Goal: Task Accomplishment & Management: Complete application form

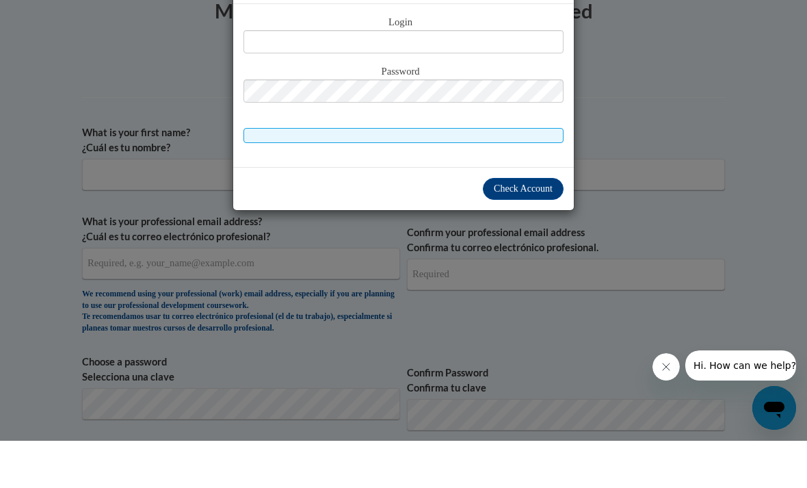
click at [532, 77] on input "text" at bounding box center [403, 88] width 320 height 23
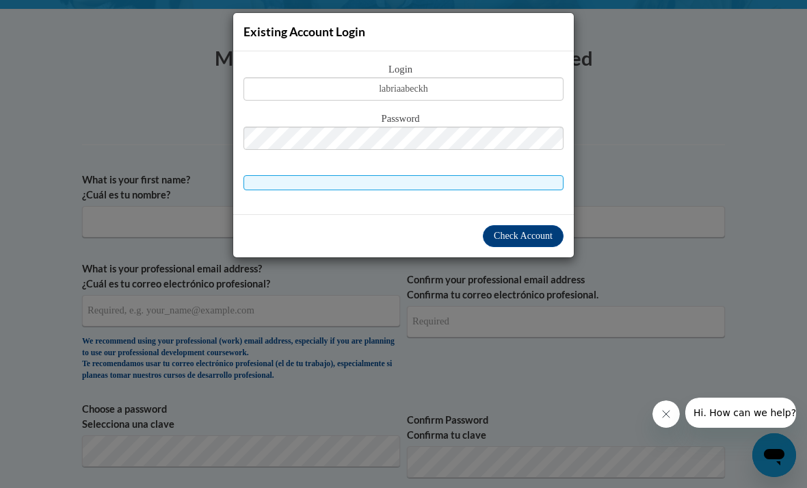
click at [94, 148] on div "Existing Account Login Login labriaabeckh Password Check Account" at bounding box center [403, 244] width 807 height 488
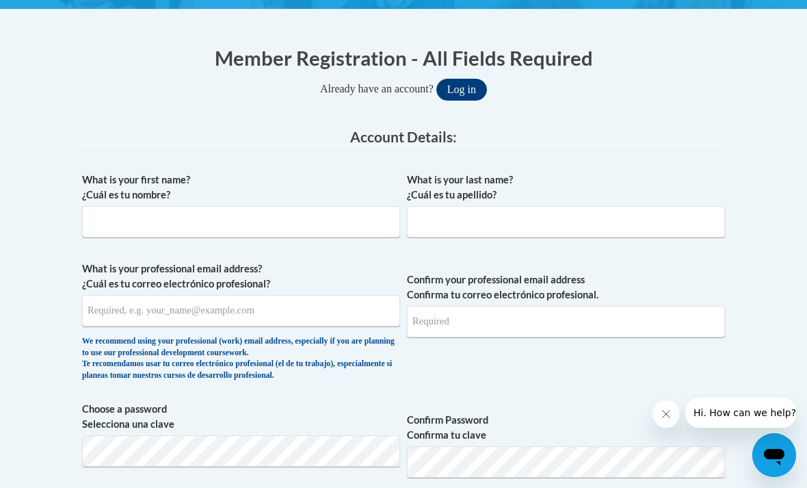
click at [466, 92] on button "Log in" at bounding box center [461, 90] width 51 height 22
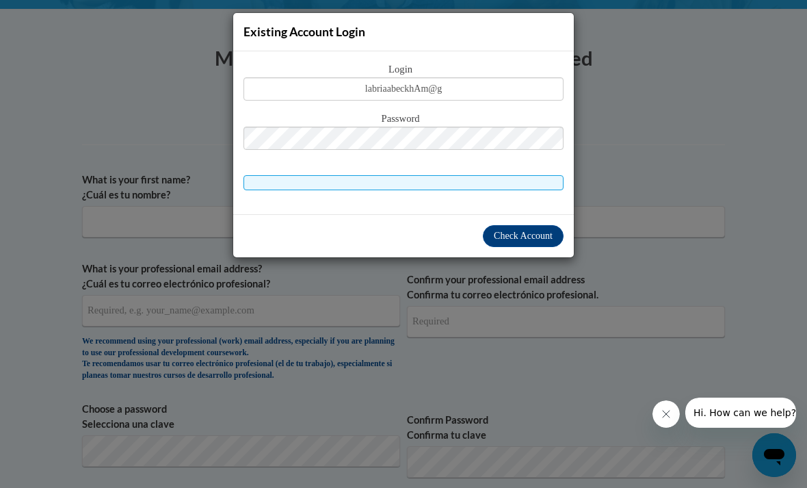
click at [94, 148] on div "Existing Account Login Login labriaabeckhAm@g Password Check Account" at bounding box center [403, 244] width 807 height 488
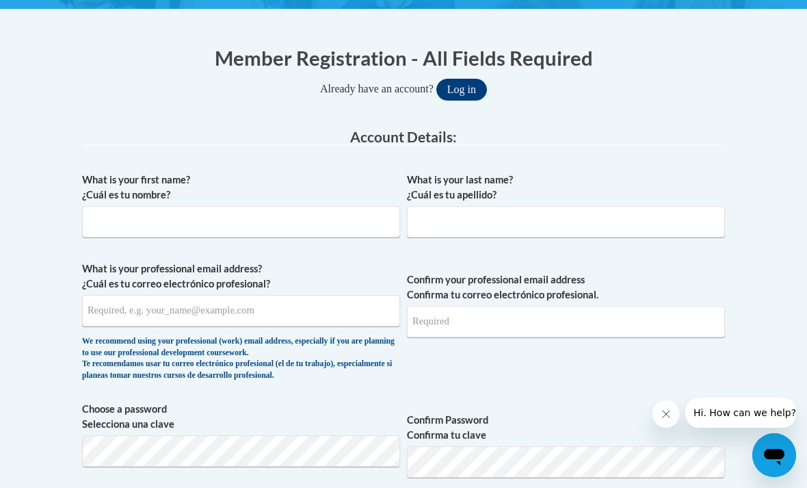
click at [473, 90] on button "Log in" at bounding box center [461, 90] width 51 height 22
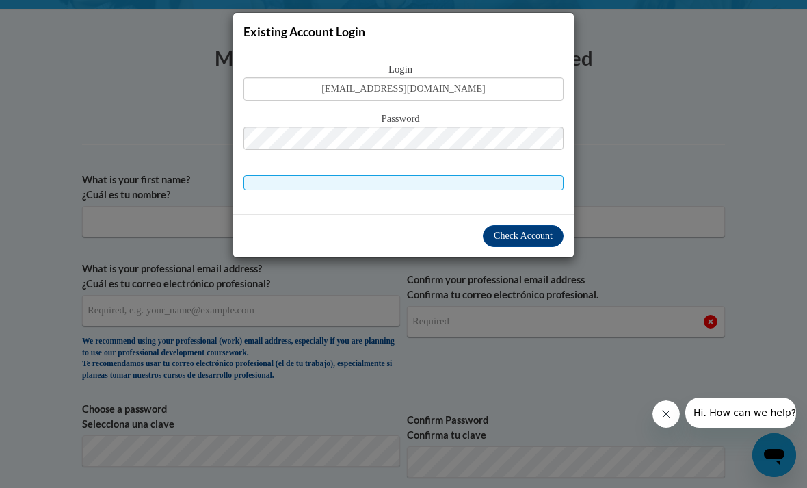
click at [526, 183] on span at bounding box center [403, 182] width 320 height 15
click at [505, 191] on div "Login labriaabeckham@gmail.com Password" at bounding box center [403, 132] width 341 height 163
click at [511, 179] on span at bounding box center [403, 182] width 320 height 15
click at [536, 230] on span "Check Account" at bounding box center [523, 235] width 59 height 10
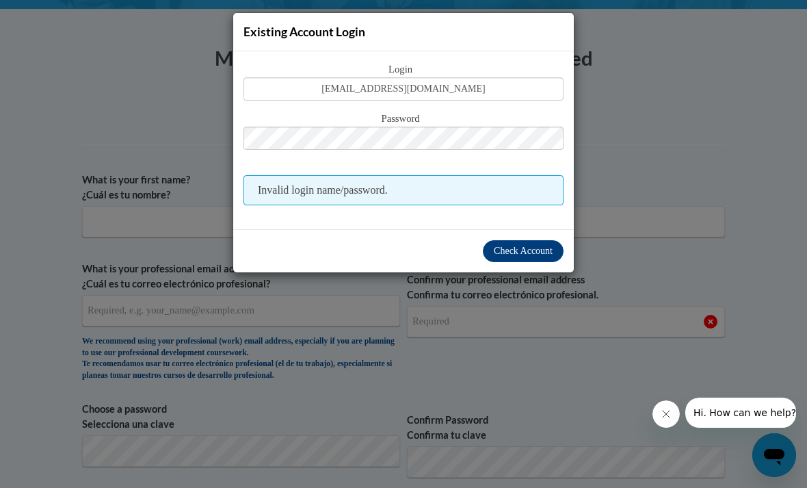
click at [94, 147] on div "Existing Account Login Login labriaabeckham@gmail.com Password Invalid login na…" at bounding box center [403, 244] width 807 height 488
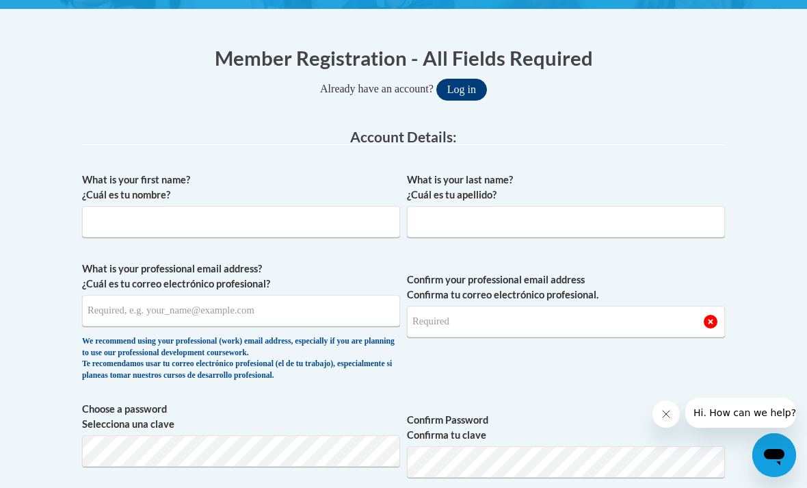
click at [464, 88] on button "Log in" at bounding box center [461, 90] width 51 height 22
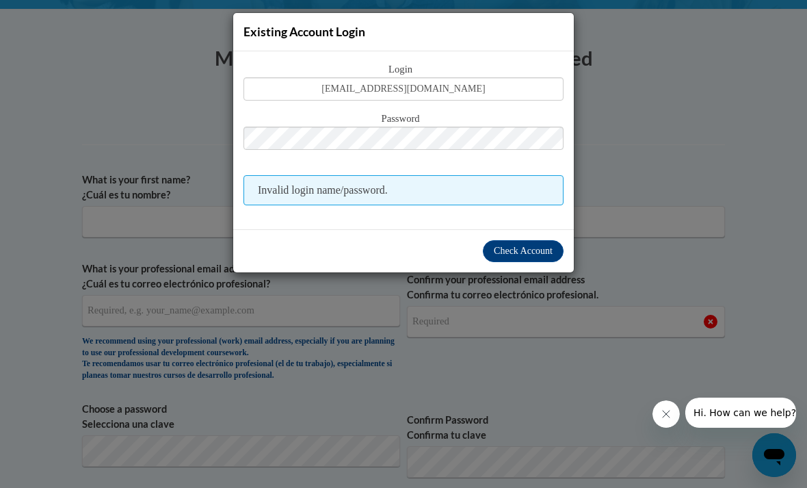
click at [94, 148] on div "Existing Account Login Login labriaabeckham@gmail.com Password Invalid login na…" at bounding box center [403, 244] width 807 height 488
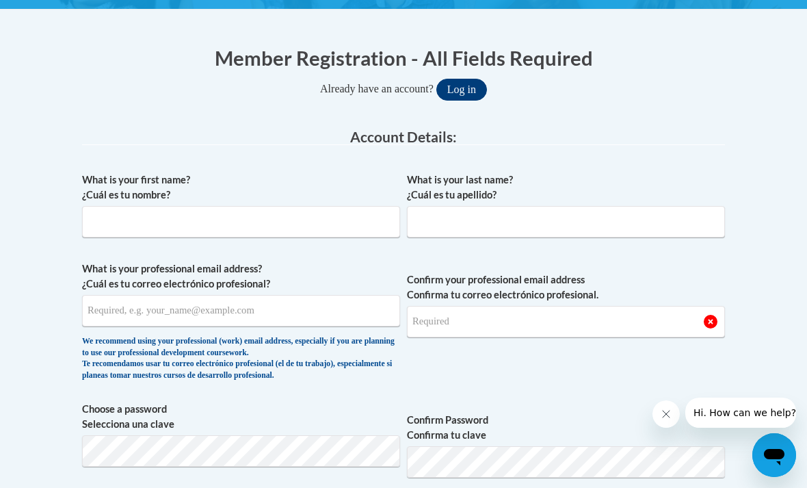
click at [466, 90] on button "Log in" at bounding box center [461, 90] width 51 height 22
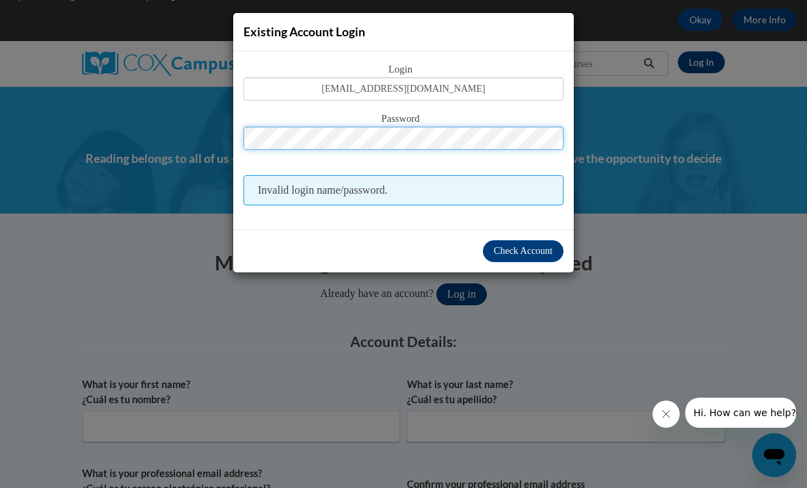
scroll to position [0, 0]
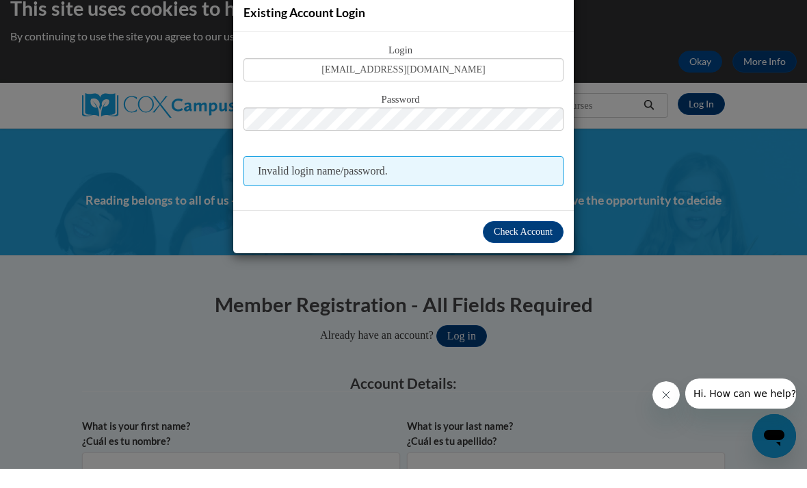
click at [94, 148] on div "Existing Account Login Login labriaabeckham@gmail.com Password Invalid login na…" at bounding box center [403, 244] width 807 height 488
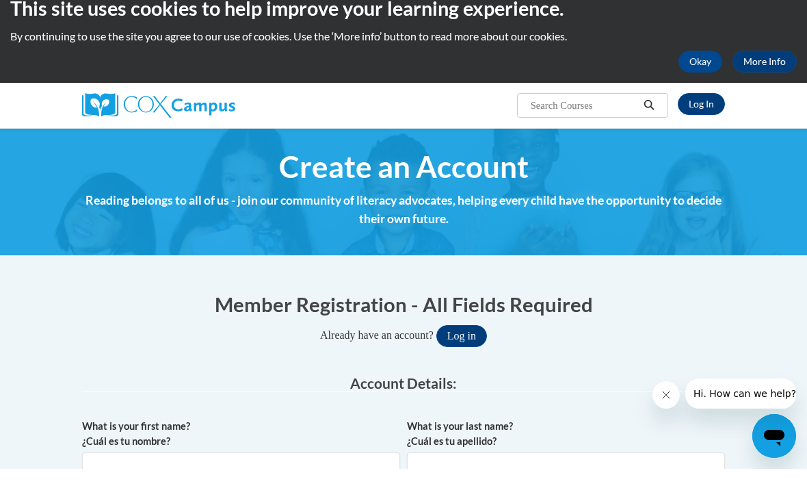
scroll to position [19, 0]
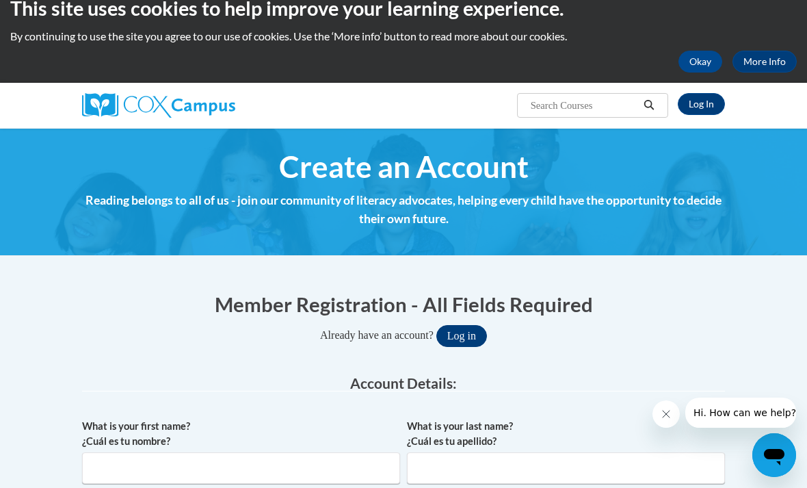
click at [471, 333] on button "Log in" at bounding box center [461, 336] width 51 height 22
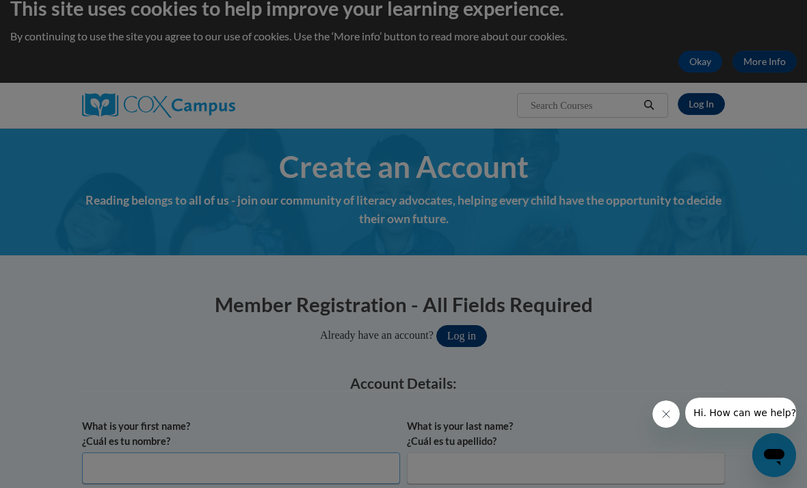
scroll to position [218, 0]
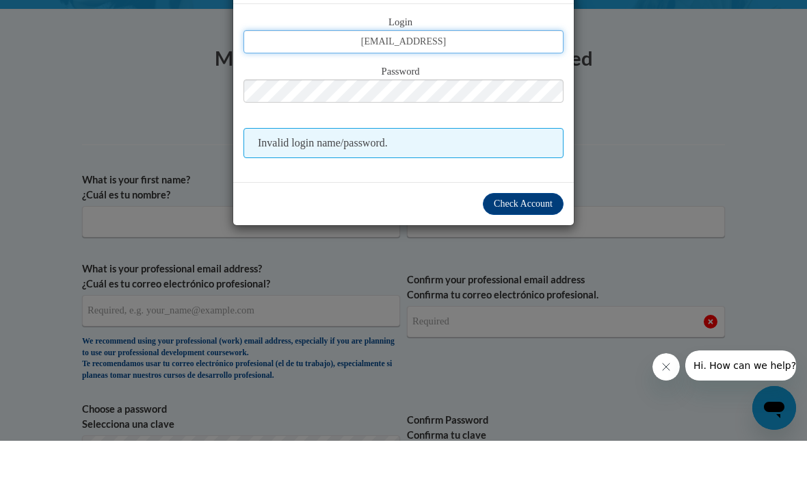
type input "[EMAIL_ADDRESS][DOMAIN_NAME]"
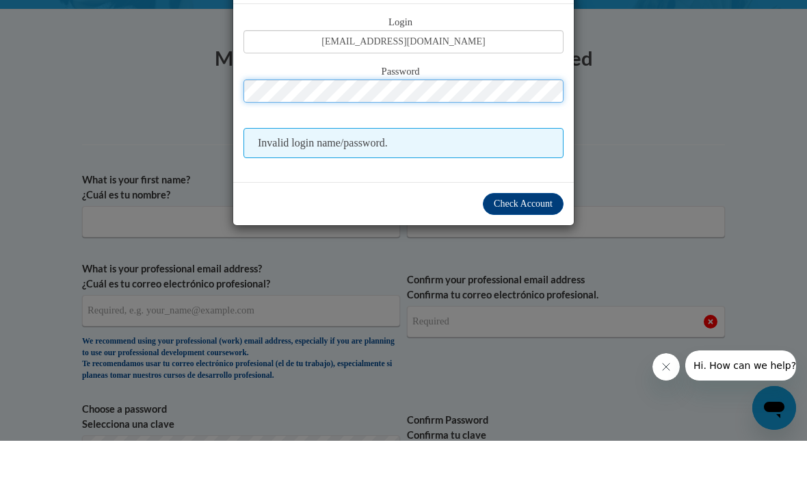
click at [461, 126] on button "Log in" at bounding box center [461, 137] width 51 height 22
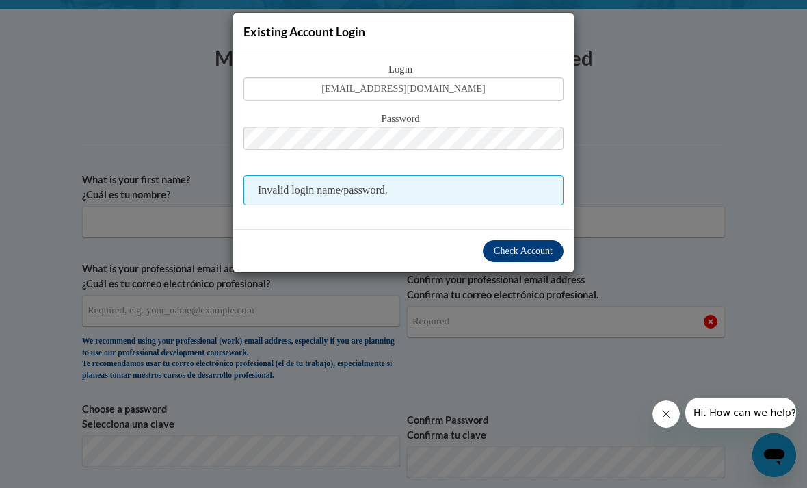
click at [527, 255] on span "Check Account" at bounding box center [523, 251] width 59 height 10
click at [693, 191] on div "Existing Account Login Login labriaabeckham@gmail.com Password Invalid login na…" at bounding box center [403, 244] width 807 height 488
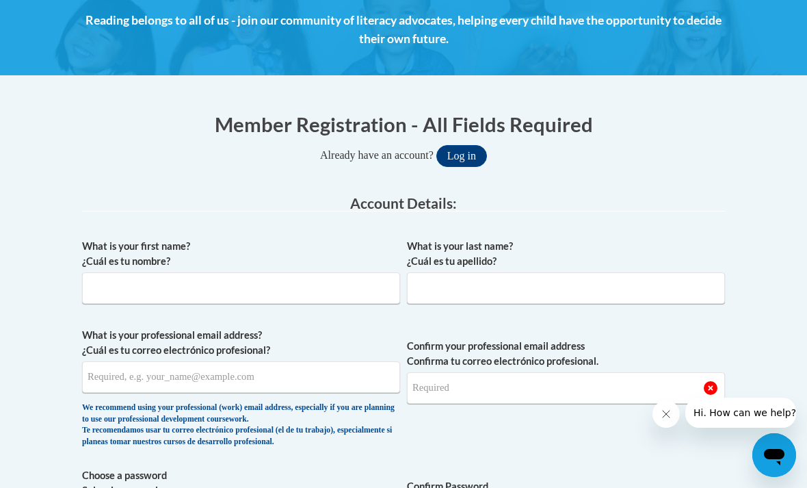
scroll to position [0, 0]
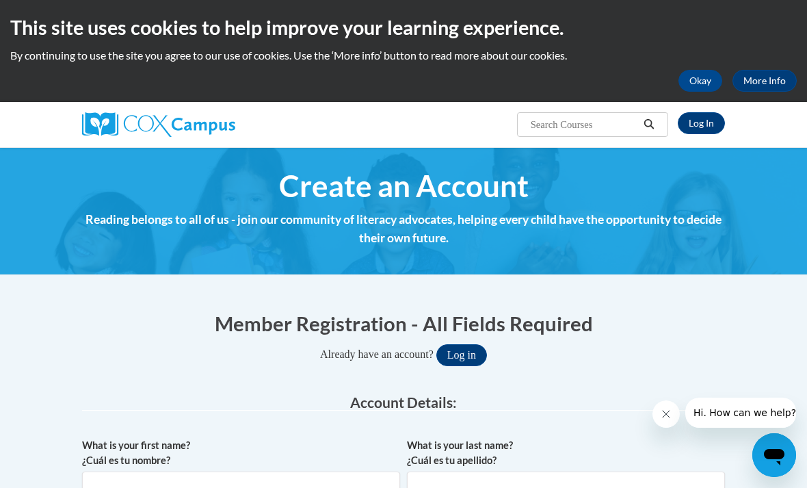
click at [741, 248] on img at bounding box center [403, 210] width 807 height 127
click at [767, 79] on link "More Info" at bounding box center [764, 81] width 64 height 22
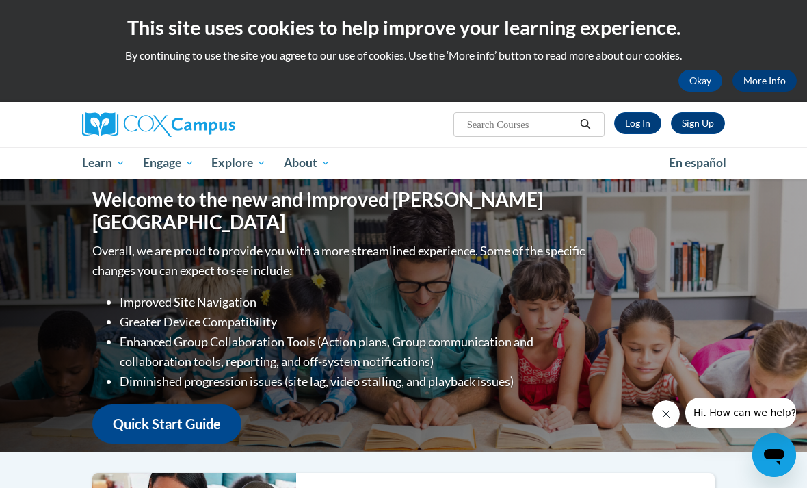
click at [760, 83] on link "More Info" at bounding box center [764, 81] width 64 height 22
click at [702, 83] on button "Okay" at bounding box center [700, 81] width 44 height 22
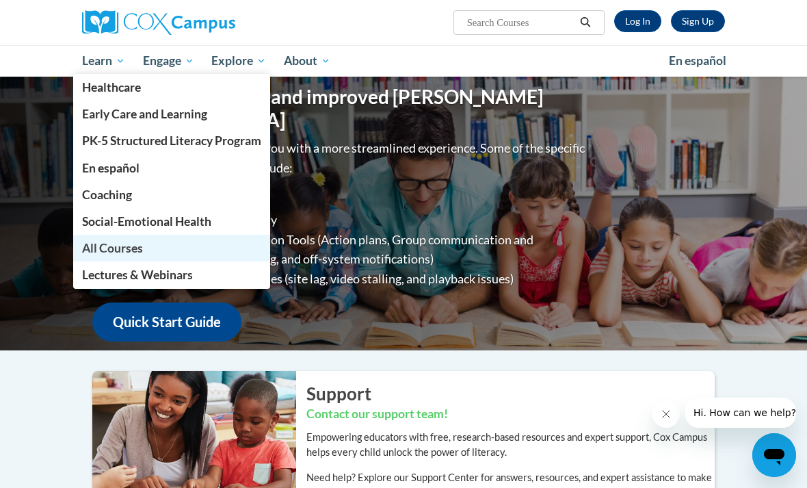
click at [185, 246] on link "All Courses" at bounding box center [171, 248] width 197 height 27
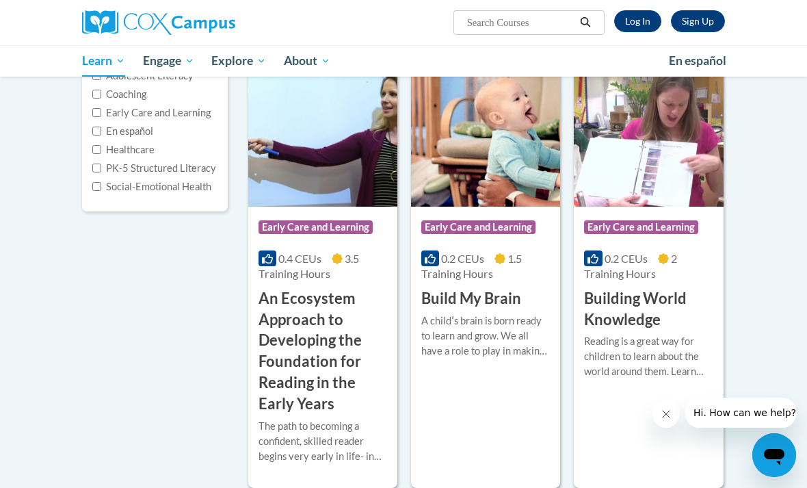
scroll to position [185, 0]
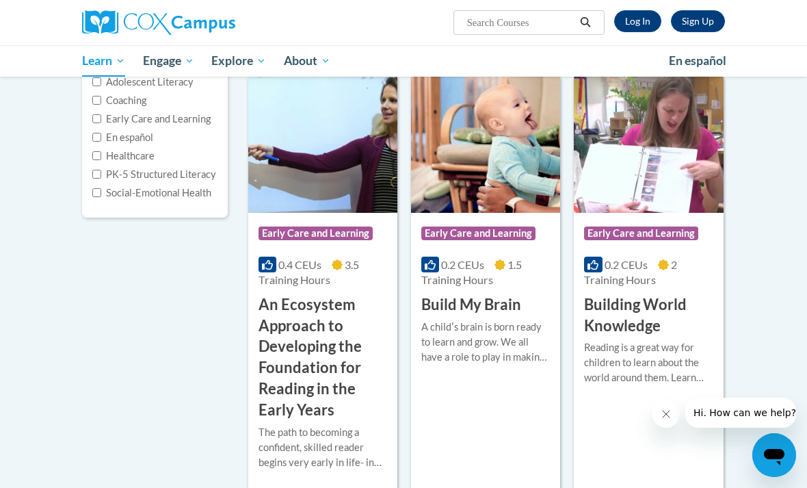
click at [354, 392] on h3 "An Ecosystem Approach to Developing the Foundation for Reading in the Early Yea…" at bounding box center [322, 357] width 129 height 127
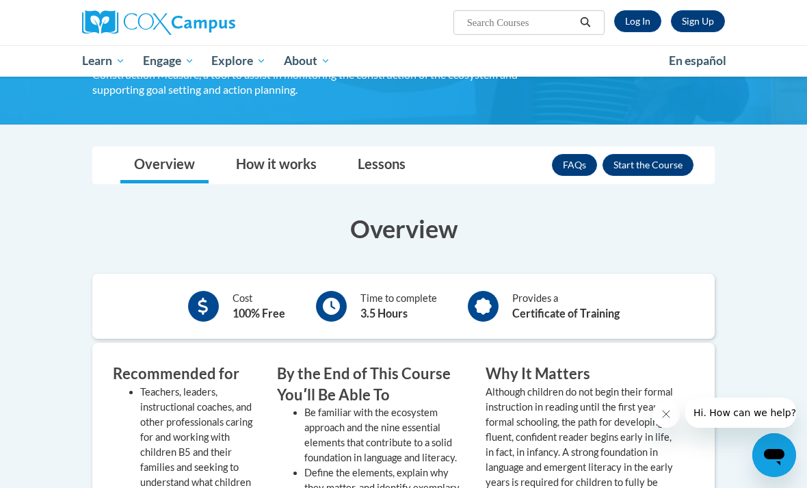
scroll to position [308, 0]
click at [380, 158] on link "Lessons" at bounding box center [381, 166] width 75 height 36
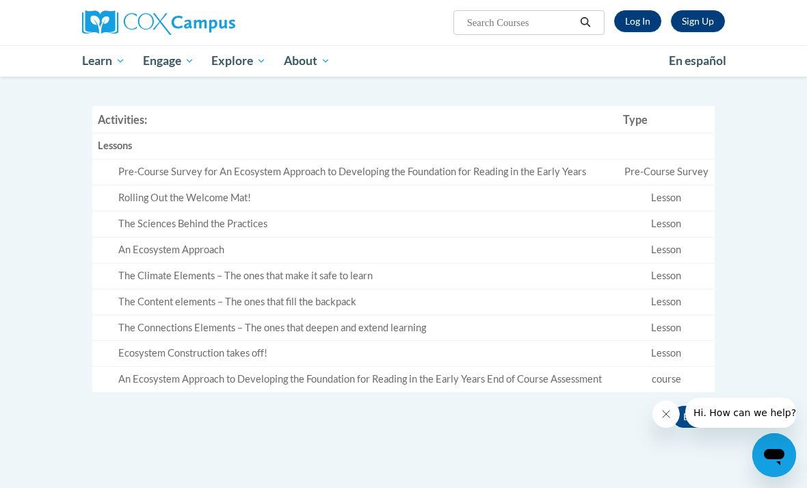
scroll to position [478, 0]
click at [689, 292] on td "Lesson" at bounding box center [666, 300] width 97 height 26
click at [678, 287] on td "Lesson" at bounding box center [666, 300] width 97 height 26
click at [645, 169] on td "Pre-Course Survey" at bounding box center [666, 170] width 97 height 26
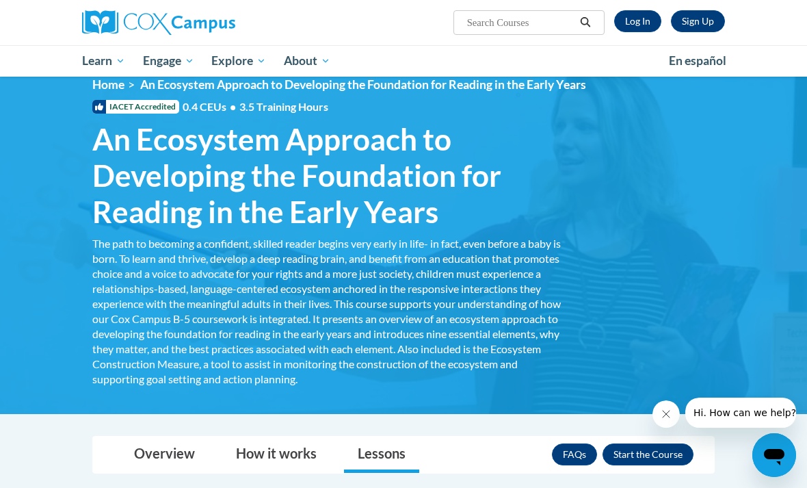
scroll to position [0, 0]
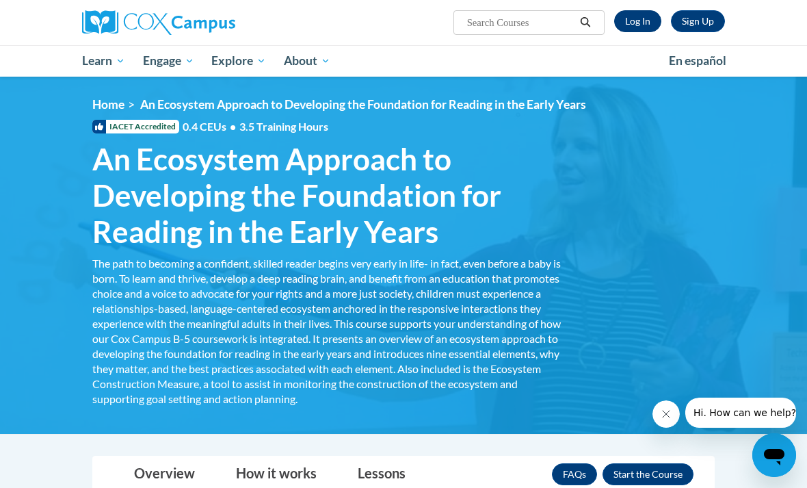
click at [649, 21] on link "Log In" at bounding box center [637, 21] width 47 height 22
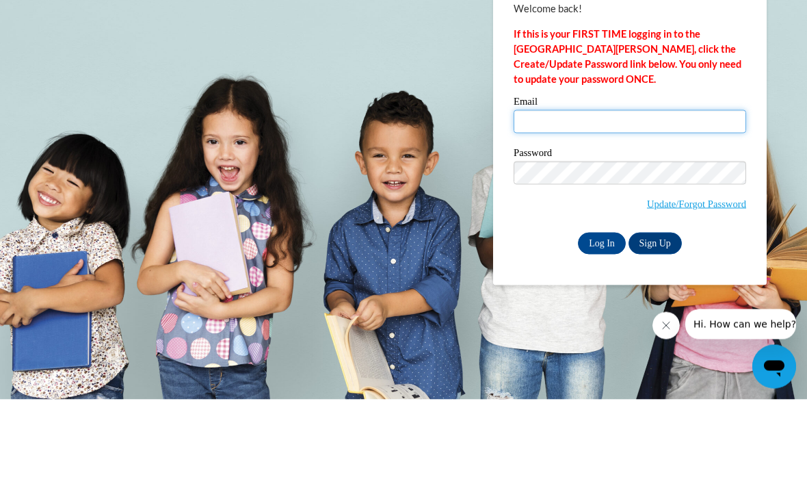
type input "Labria_Beckham_Vxt3E"
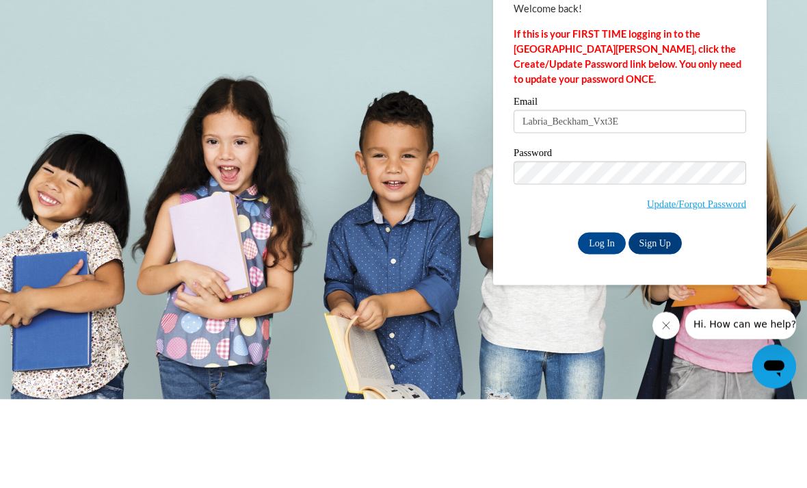
click at [602, 321] on input "Log In" at bounding box center [602, 332] width 48 height 22
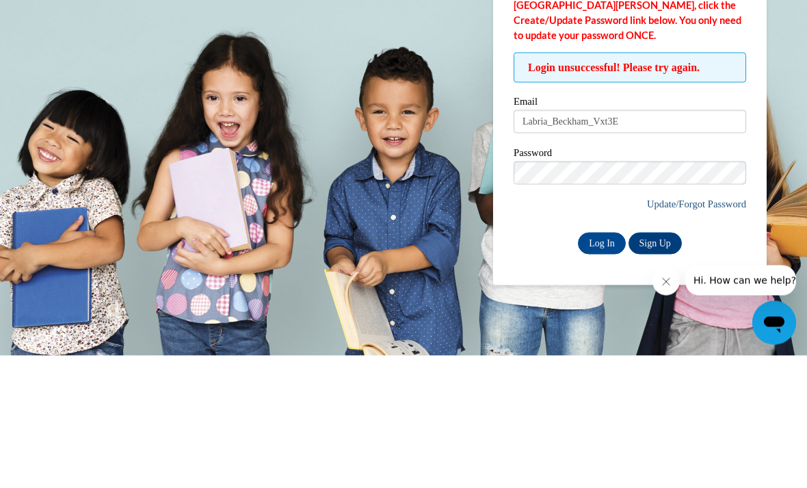
click at [720, 330] on link "Update/Forgot Password" at bounding box center [696, 335] width 99 height 11
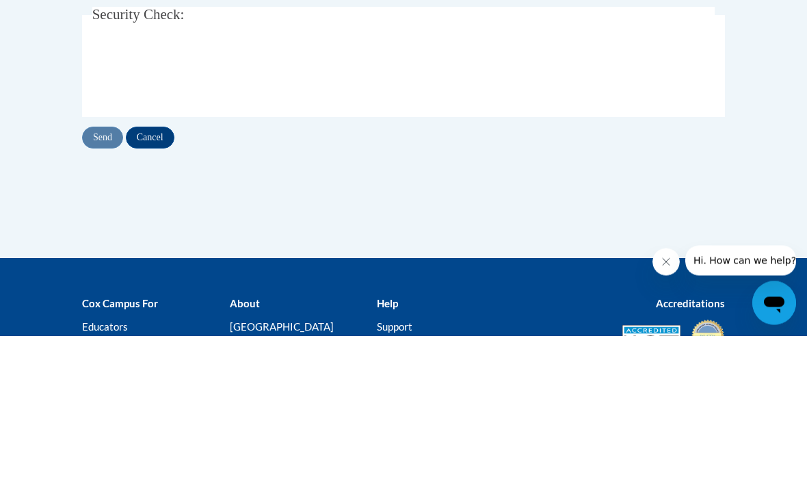
type input "[EMAIL_ADDRESS][DOMAIN_NAME]"
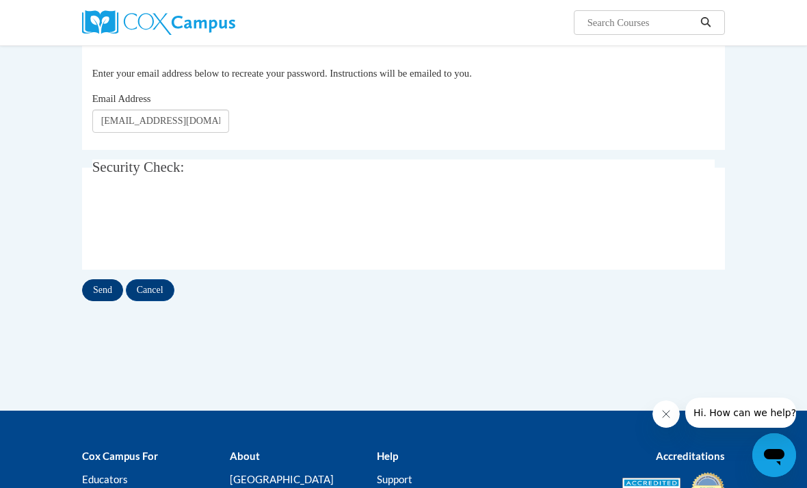
click at [101, 291] on input "Send" at bounding box center [102, 290] width 41 height 22
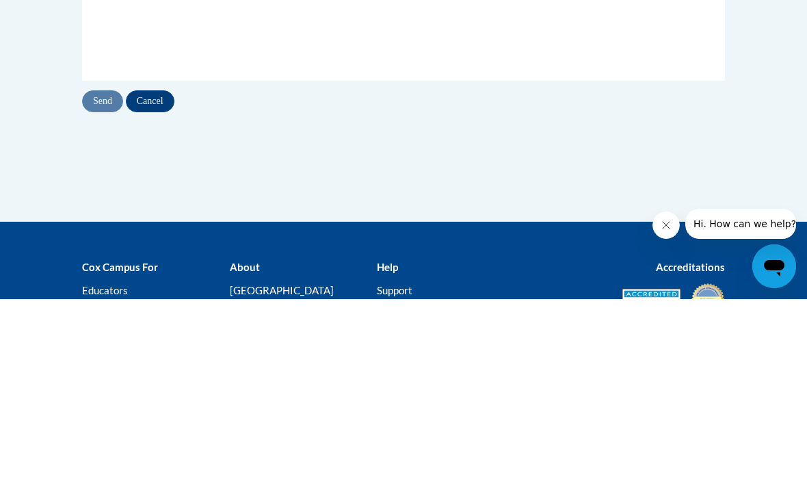
type input "Labria_Beckham_Vxt3E"
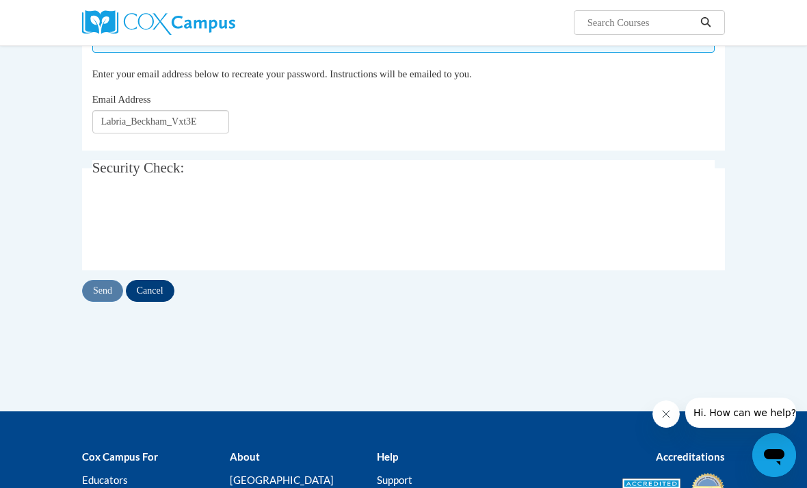
click at [158, 285] on input "Cancel" at bounding box center [150, 291] width 49 height 22
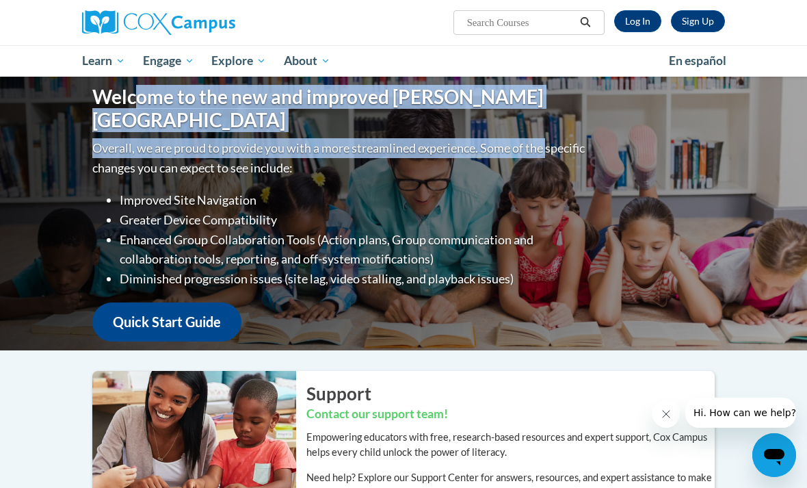
drag, startPoint x: 85, startPoint y: 147, endPoint x: -1, endPoint y: -1, distance: 171.0
click at [95, 144] on div "Welcome to the new and improved Cox Campus Overall, we are proud to provide you…" at bounding box center [403, 214] width 663 height 274
click at [637, 23] on link "Log In" at bounding box center [637, 21] width 47 height 22
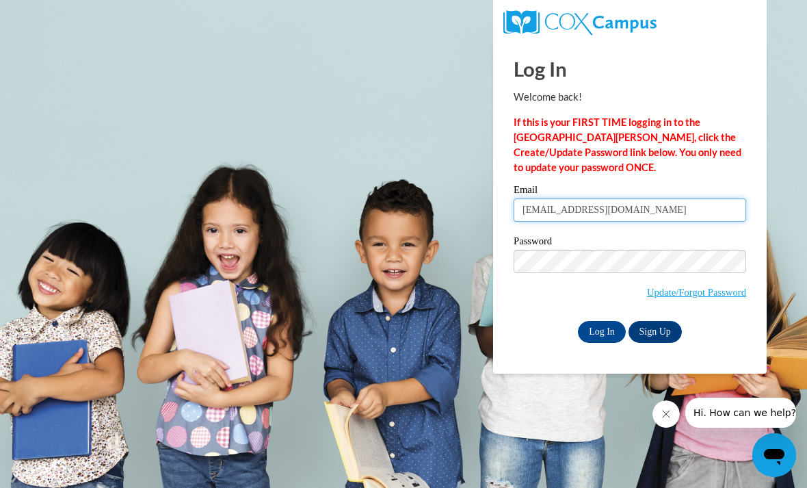
type input "[EMAIL_ADDRESS][DOMAIN_NAME]"
click at [607, 330] on input "Log In" at bounding box center [602, 332] width 48 height 22
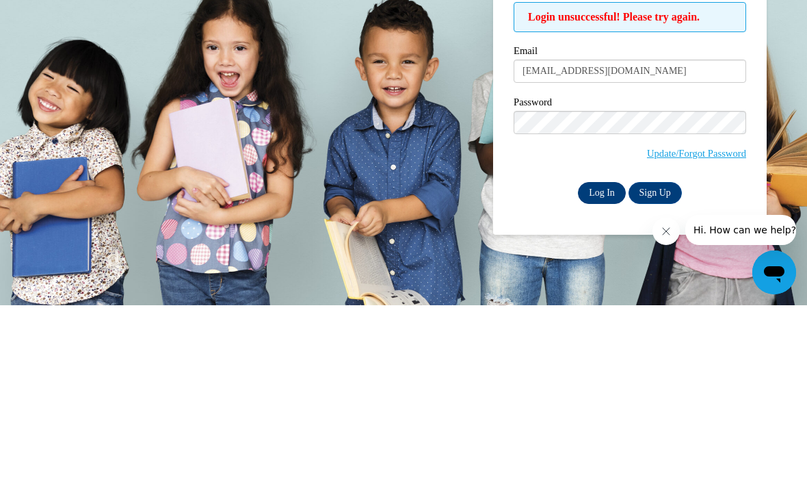
click at [607, 364] on input "Log In" at bounding box center [602, 375] width 48 height 22
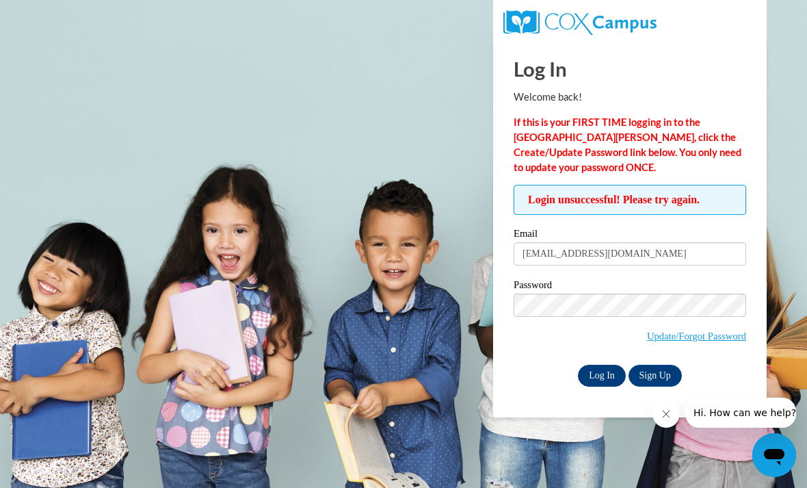
click at [615, 369] on input "Log In" at bounding box center [602, 375] width 48 height 22
drag, startPoint x: 66, startPoint y: 145, endPoint x: 282, endPoint y: 40, distance: 240.7
click at [382, 10] on body "Log In Welcome back! If this is your FIRST TIME logging in to the [GEOGRAPHIC_D…" at bounding box center [403, 244] width 807 height 488
click at [610, 377] on input "Log In" at bounding box center [602, 375] width 48 height 22
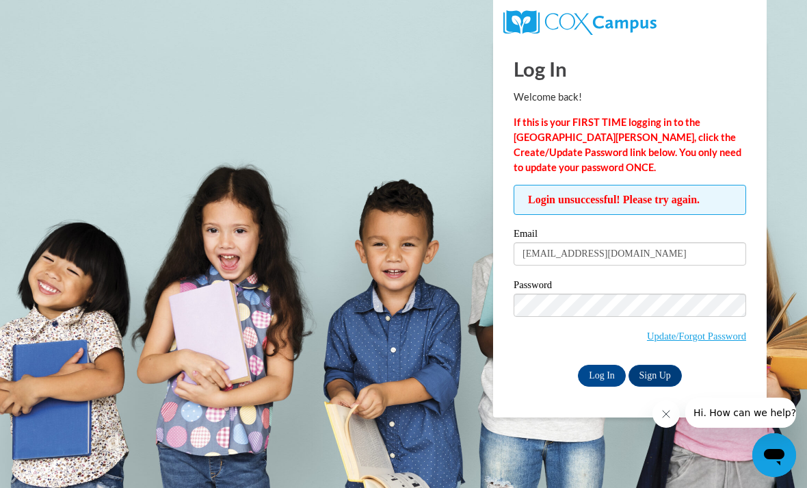
click at [734, 415] on span "Hi. How can we help?" at bounding box center [744, 412] width 103 height 11
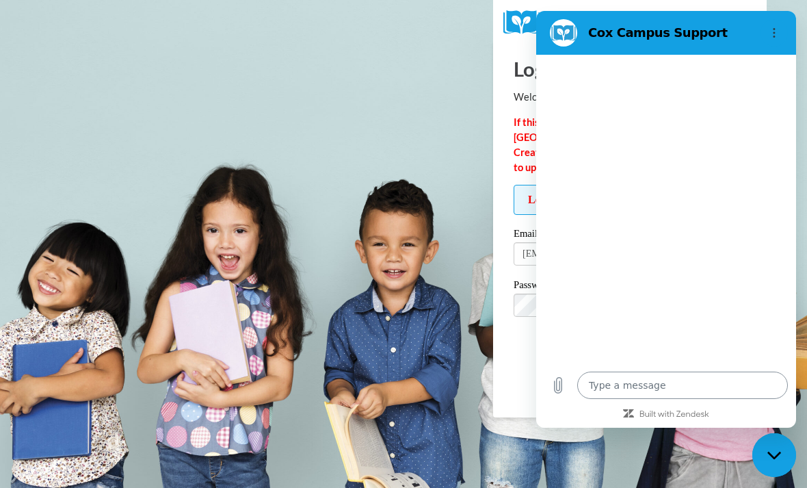
click at [697, 399] on textarea at bounding box center [682, 384] width 211 height 27
type textarea "x"
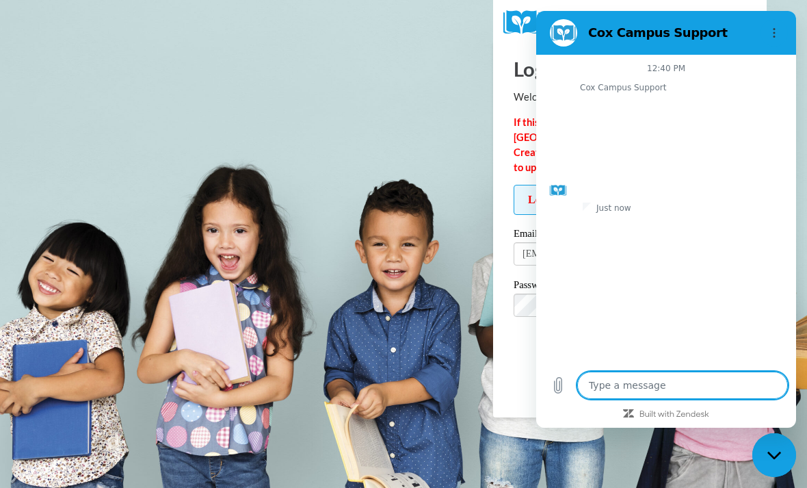
type textarea "I"
type textarea "x"
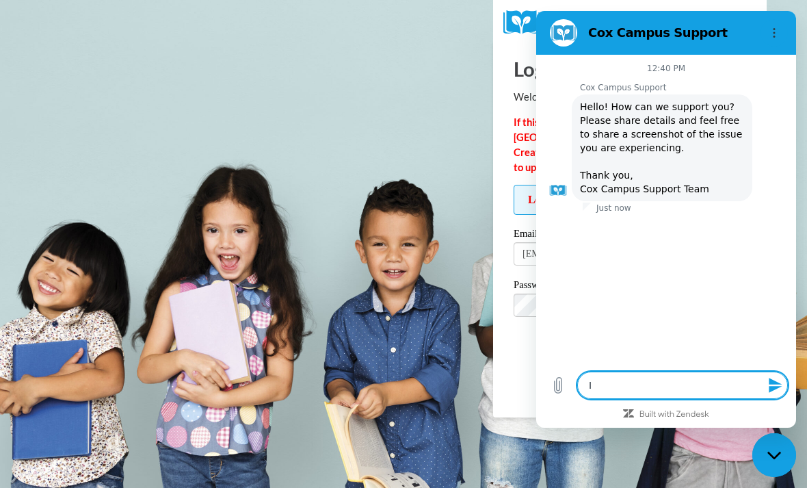
type textarea "I"
type textarea "x"
type textarea "I j"
type textarea "x"
type textarea "I ju"
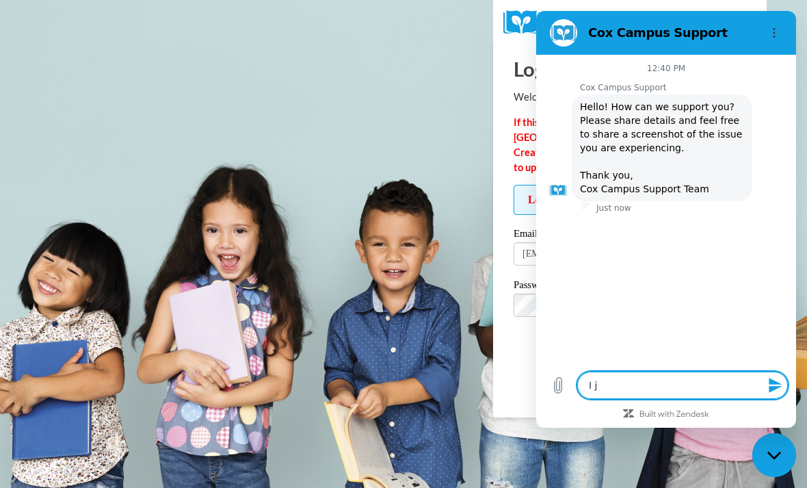
type textarea "x"
click at [382, 10] on body "Log In Welcome back! If this is your FIRST TIME logging in to the [GEOGRAPHIC_D…" at bounding box center [403, 244] width 807 height 488
click at [382, 9] on body "Log In Welcome back! If this is your FIRST TIME logging in to the [GEOGRAPHIC_D…" at bounding box center [403, 244] width 807 height 488
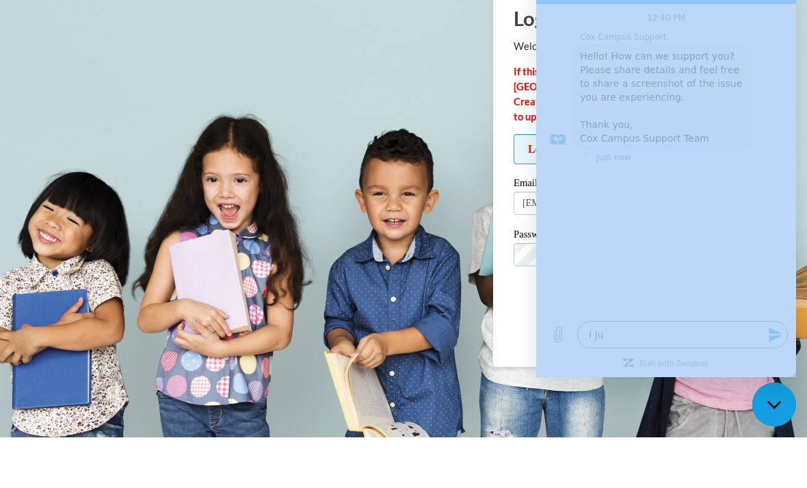
click at [382, 9] on body "Log In Welcome back! If this is your FIRST TIME logging in to the [GEOGRAPHIC_D…" at bounding box center [403, 244] width 807 height 488
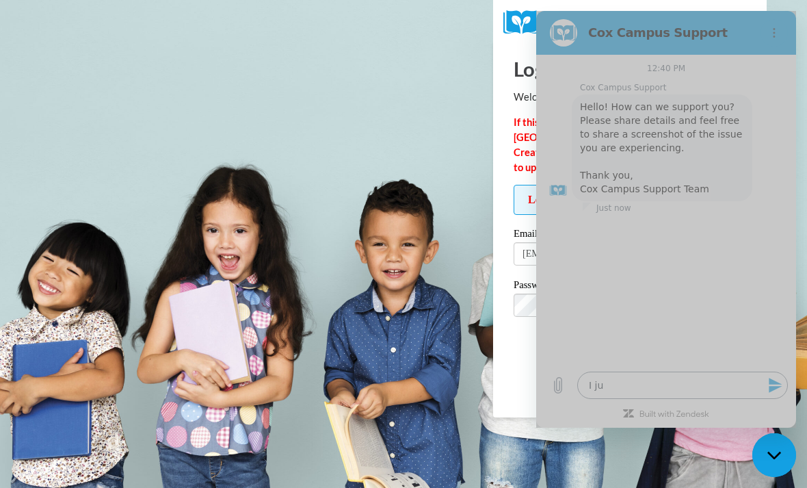
click at [669, 399] on textarea "I ju" at bounding box center [682, 384] width 211 height 27
type textarea "I jus"
type textarea "x"
type textarea "I just"
type textarea "x"
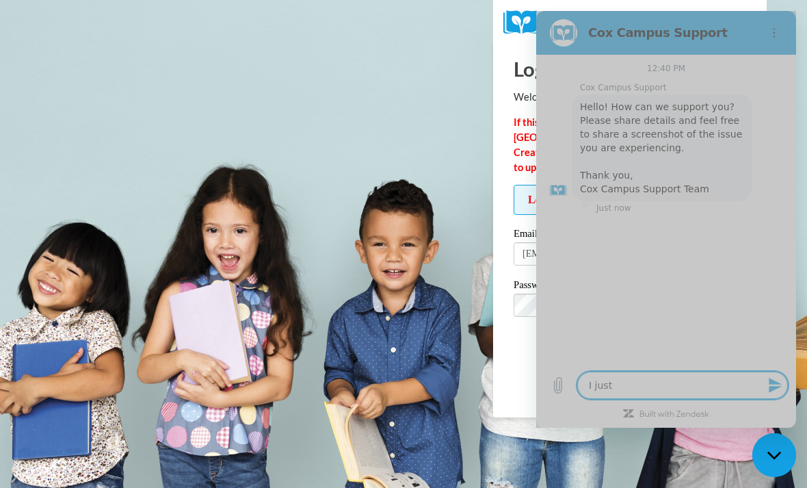
type textarea "I just"
type textarea "x"
type textarea "I just r"
type textarea "x"
type textarea "I just re"
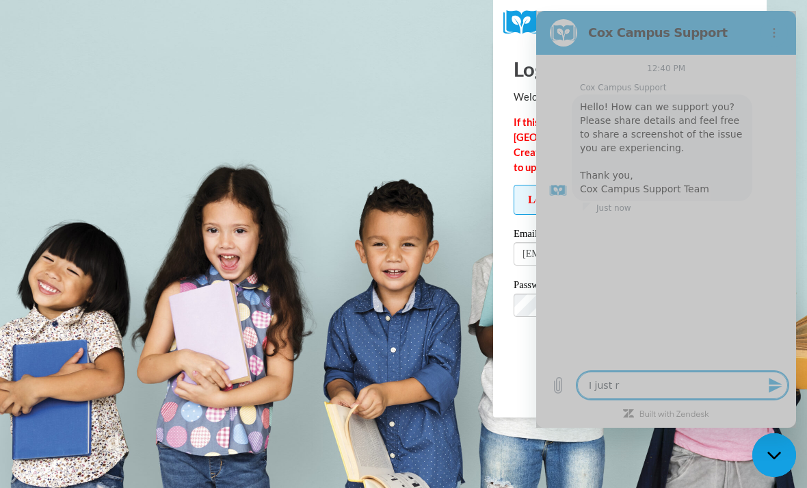
type textarea "x"
type textarea "I just res"
type textarea "x"
type textarea "I just rese"
type textarea "x"
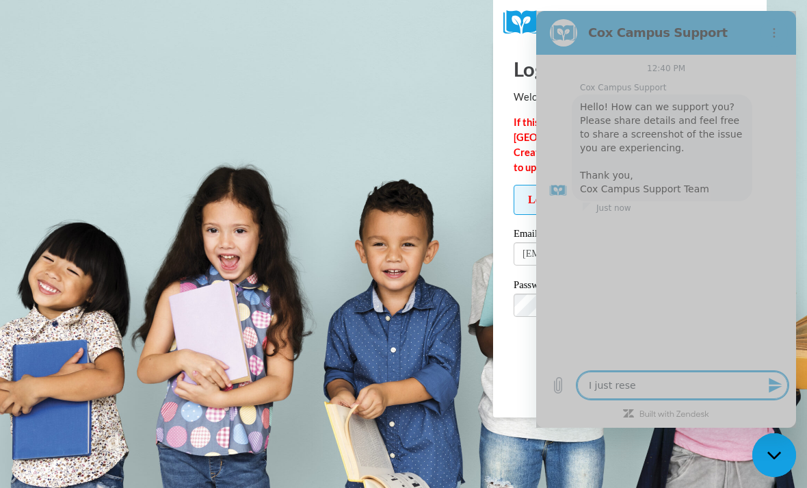
type textarea "I just reset"
type textarea "x"
type textarea "I just reset"
type textarea "x"
type textarea "I just reset m"
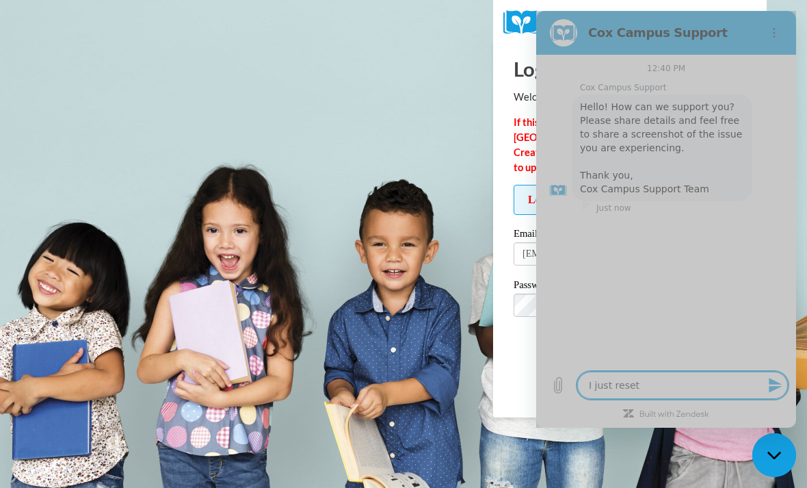
type textarea "x"
type textarea "I just reset my"
type textarea "x"
type textarea "I just reset my"
type textarea "x"
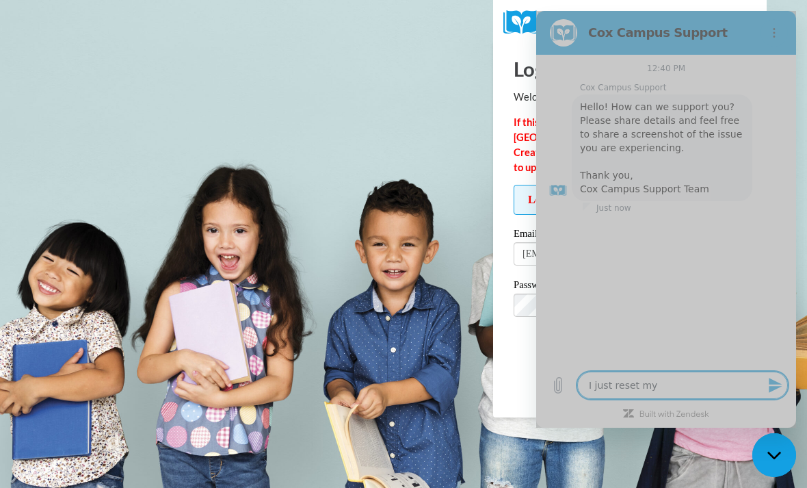
type textarea "I just reset my p"
type textarea "x"
type textarea "I just reset my pa"
type textarea "x"
type textarea "I just reset my pas"
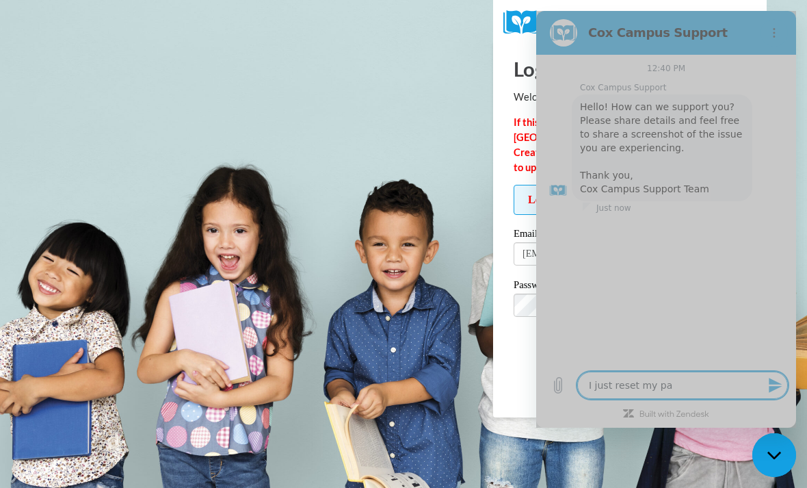
type textarea "x"
type textarea "I just reset my pass"
type textarea "x"
type textarea "I just reset my passw"
type textarea "x"
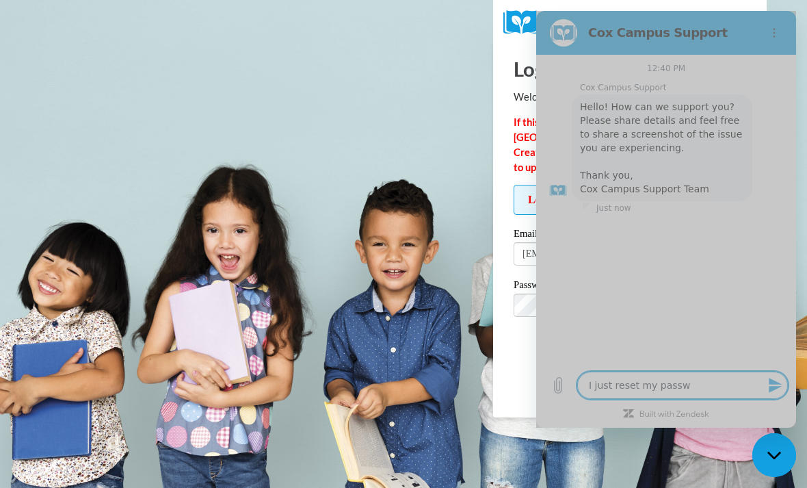
type textarea "I just reset my passwo"
type textarea "x"
type textarea "I just reset my passwor"
type textarea "x"
type textarea "I just reset my password"
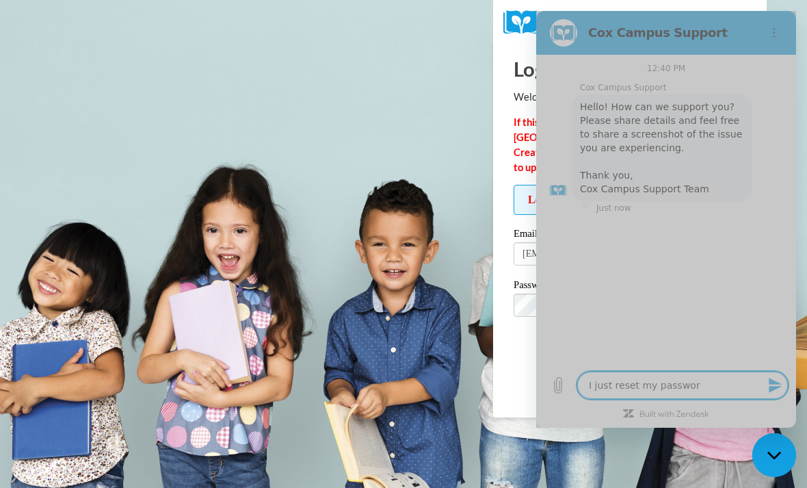
type textarea "x"
type textarea "I just reset my password"
type textarea "x"
type textarea "I just reset my password a"
type textarea "x"
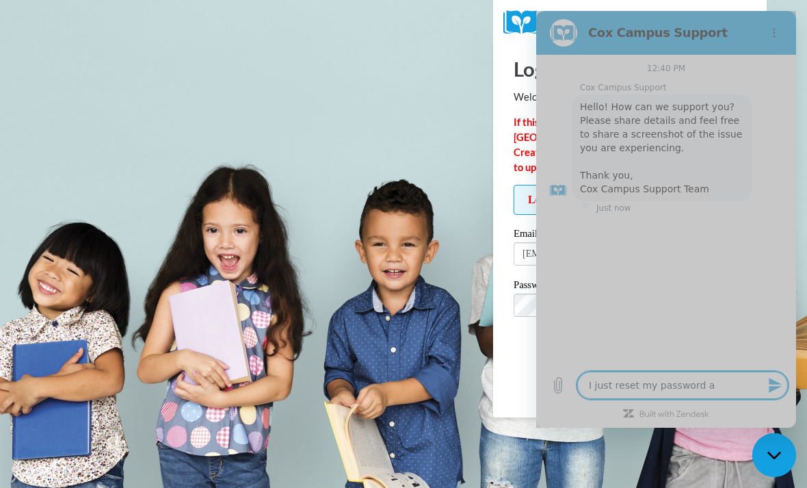
type textarea "I just reset my password an"
type textarea "x"
type textarea "I just reset my password and"
type textarea "x"
type textarea "I just reset my password and"
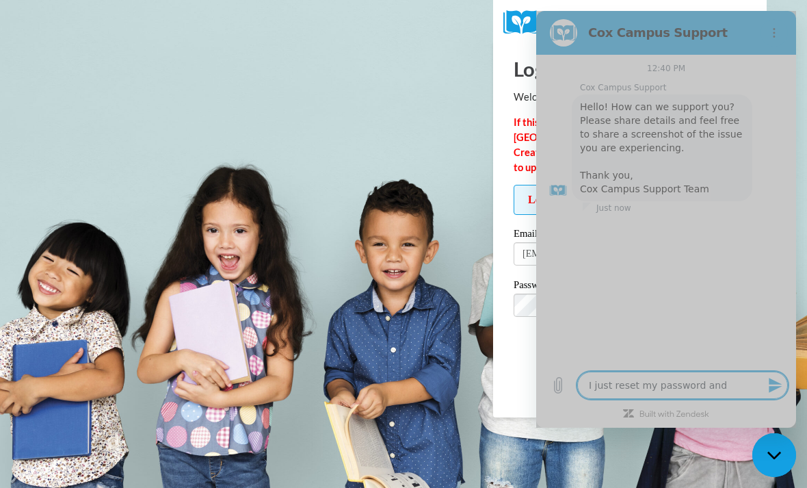
type textarea "x"
type textarea "I just reset my password and i"
type textarea "x"
type textarea "I just reset my password and i"
type textarea "x"
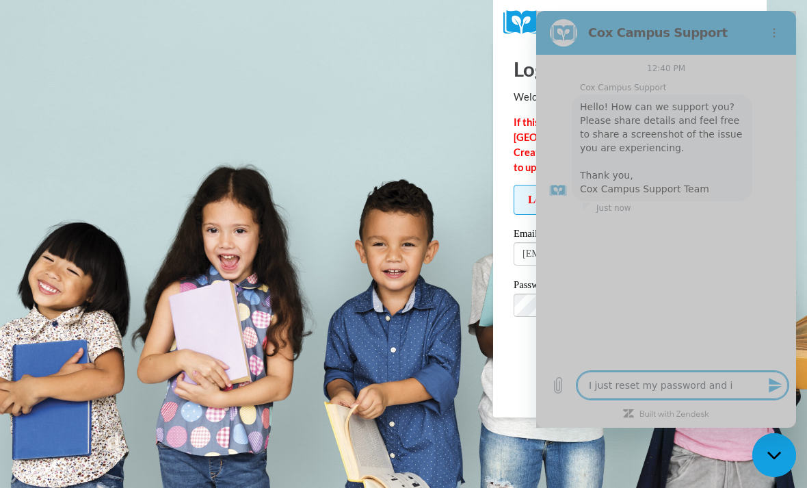
type textarea "I just reset my password and i s"
type textarea "x"
type textarea "I just reset my password and i st"
type textarea "x"
type textarea "I just reset my password and i sti"
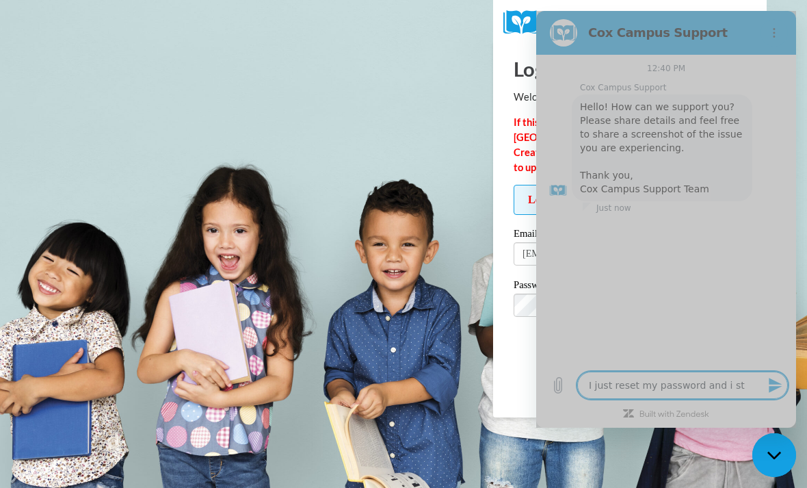
type textarea "x"
type textarea "I just reset my password and i stil"
type textarea "x"
type textarea "I just reset my password and i still"
type textarea "x"
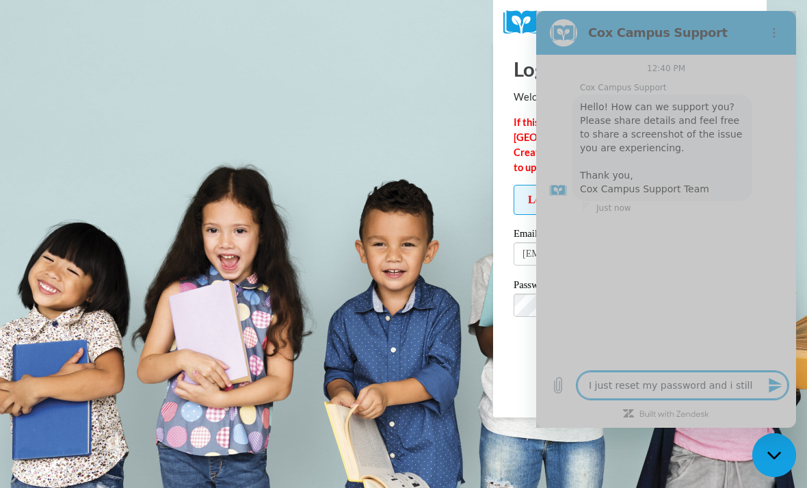
type textarea "I just reset my password and i still"
type textarea "x"
type textarea "I just reset my password and i still c"
type textarea "x"
type textarea "I just reset my password and i still ca"
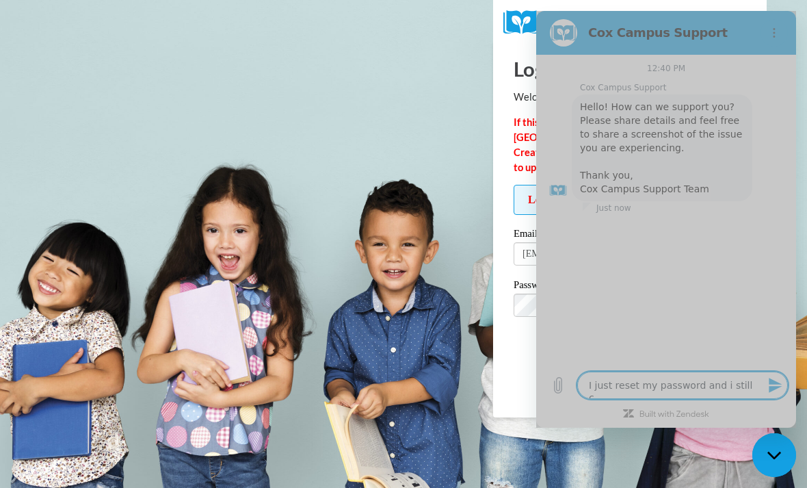
type textarea "x"
type textarea "I just reset my password and i still can"
type textarea "x"
type textarea "I just reset my password and i still cant"
type textarea "x"
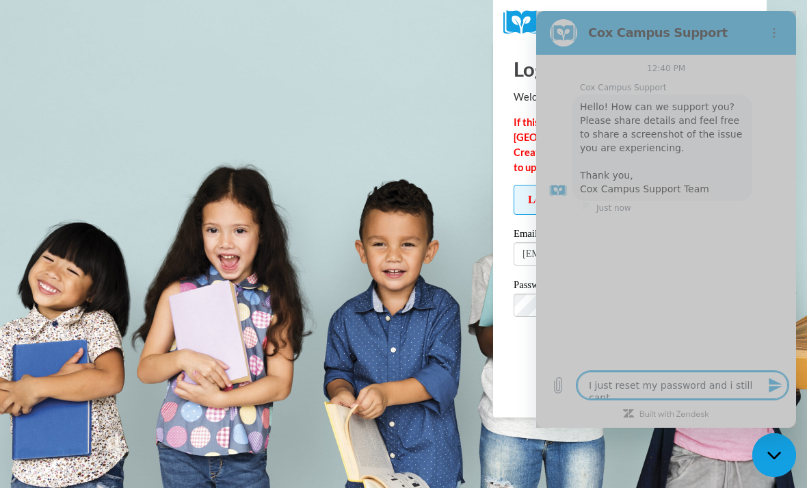
type textarea "I just reset my password and i still can’t"
type textarea "x"
type textarea "I just reset my password and i still can’t"
type textarea "x"
type textarea "I just reset my password and i still can’t l"
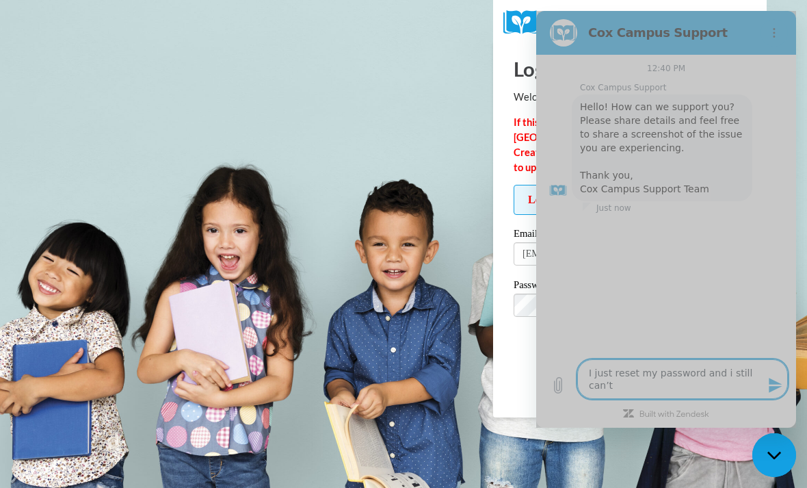
type textarea "x"
type textarea "I just reset my password and i still can’t lo"
type textarea "x"
type textarea "I just reset my password and i still can’t log"
type textarea "x"
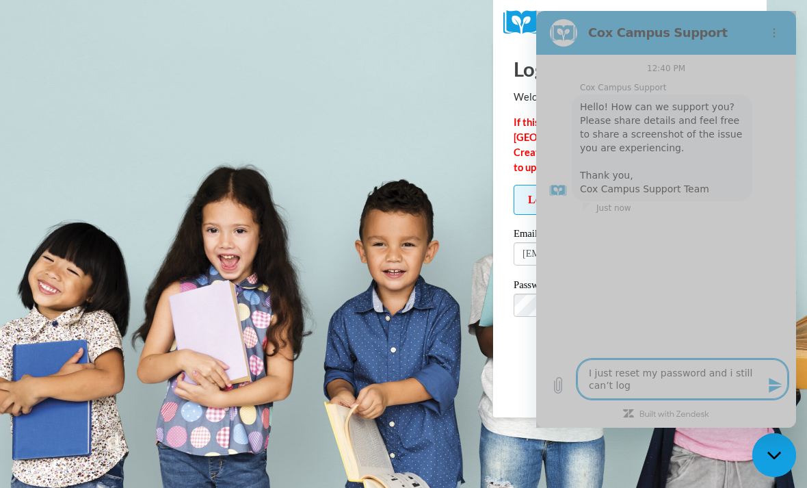
type textarea "I just reset my password and i still can’t log"
type textarea "x"
type textarea "I just reset my password and i still can’t log i"
type textarea "x"
type textarea "I just reset my password and i still can’t log in"
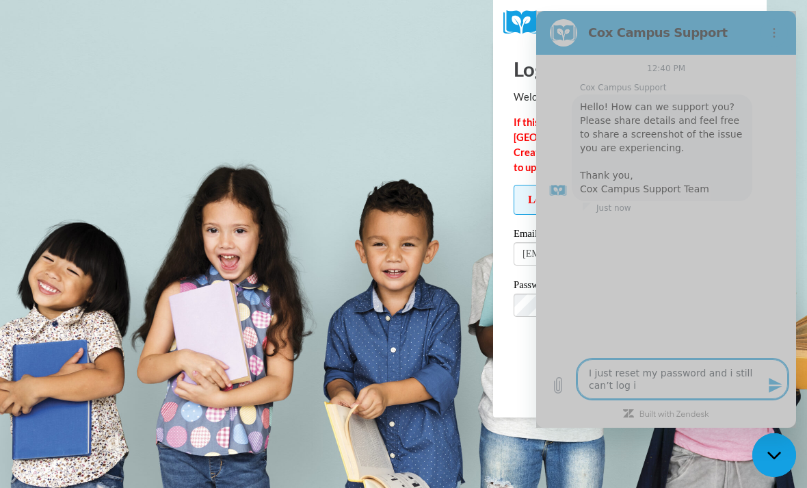
type textarea "x"
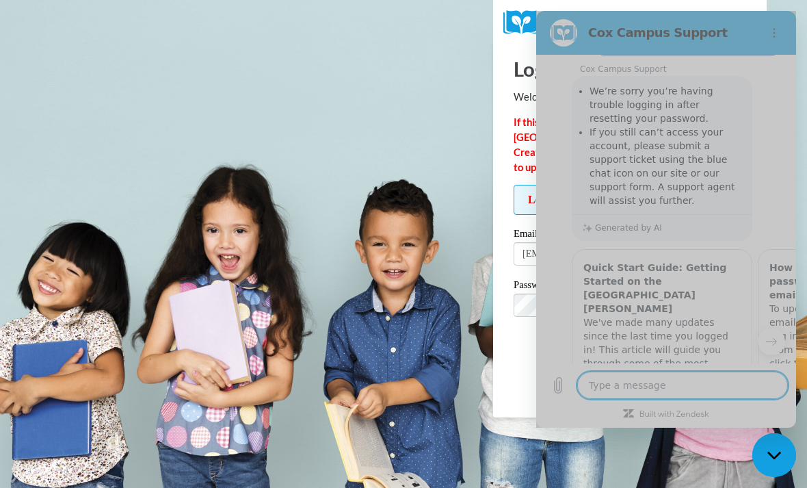
type textarea "x"
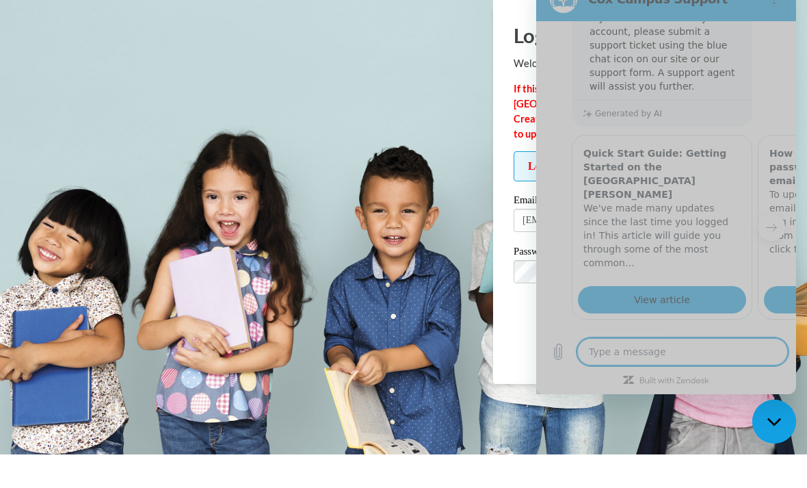
click at [655, 365] on textarea at bounding box center [682, 351] width 211 height 27
type textarea "N"
type textarea "x"
type textarea "No"
type textarea "x"
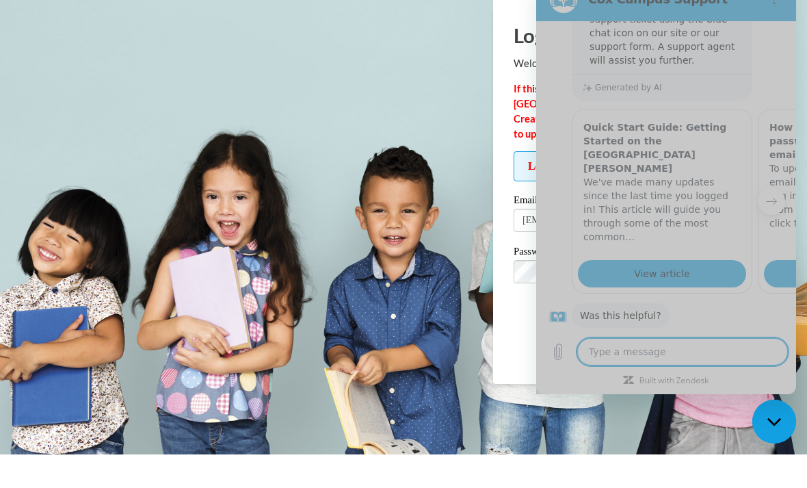
scroll to position [300, 0]
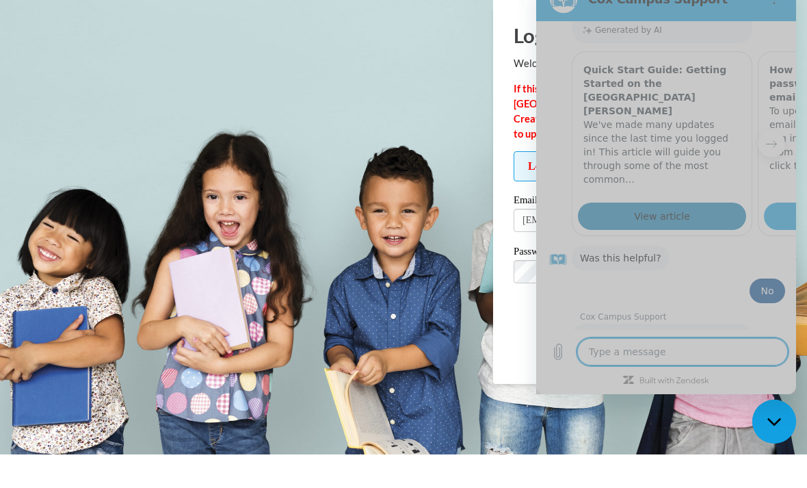
click at [685, 244] on div "Cox Campus Support says: Was this helpful?" at bounding box center [671, 257] width 249 height 26
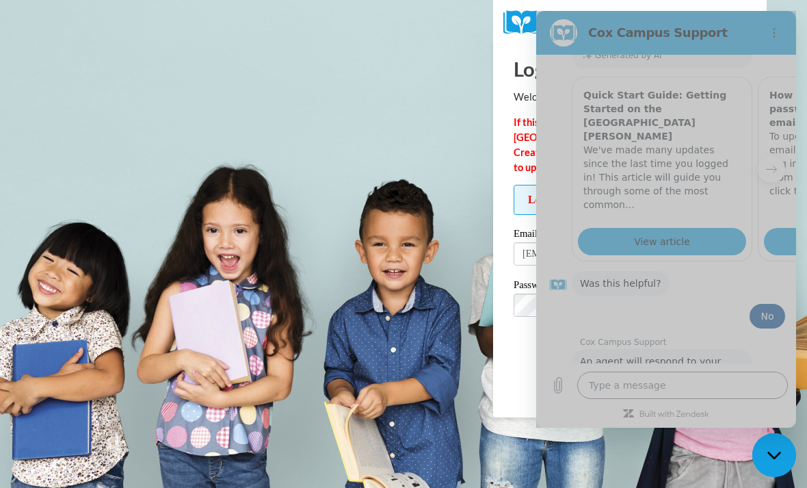
click at [777, 405] on button "Talk to a human" at bounding box center [738, 425] width 93 height 40
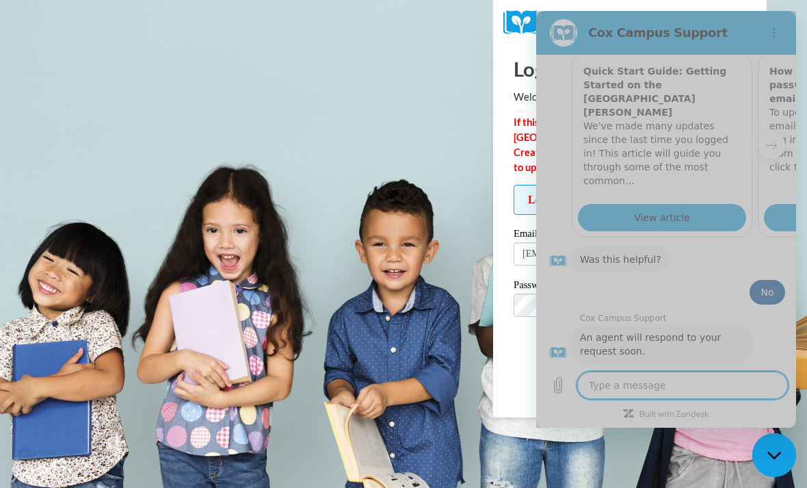
scroll to position [392, 0]
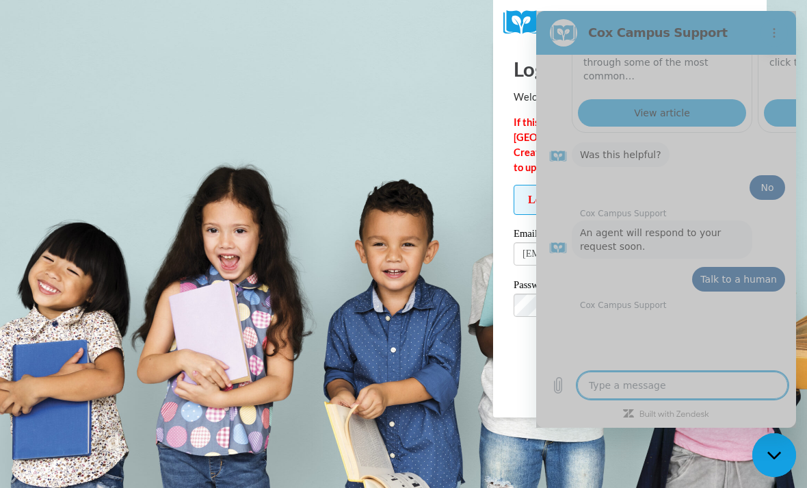
type textarea "x"
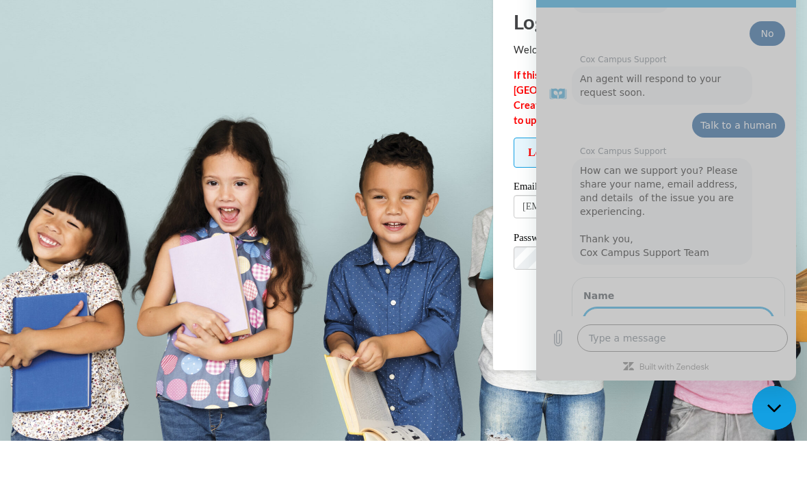
scroll to position [598, 0]
click at [663, 308] on input "Name" at bounding box center [678, 322] width 190 height 29
type input "LaBria Beckham"
click at [756, 353] on span "Next" at bounding box center [750, 361] width 23 height 16
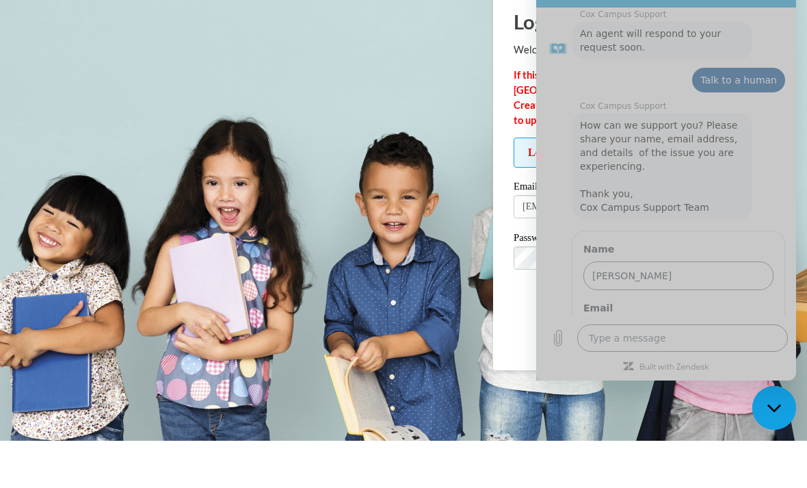
scroll to position [657, 0]
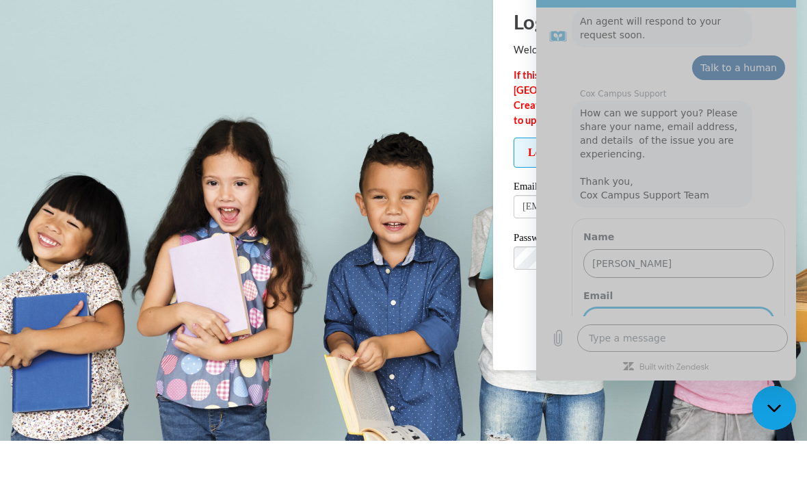
type input "Labriaabeckham@gmail.com"
click at [761, 353] on span "Send" at bounding box center [750, 361] width 24 height 16
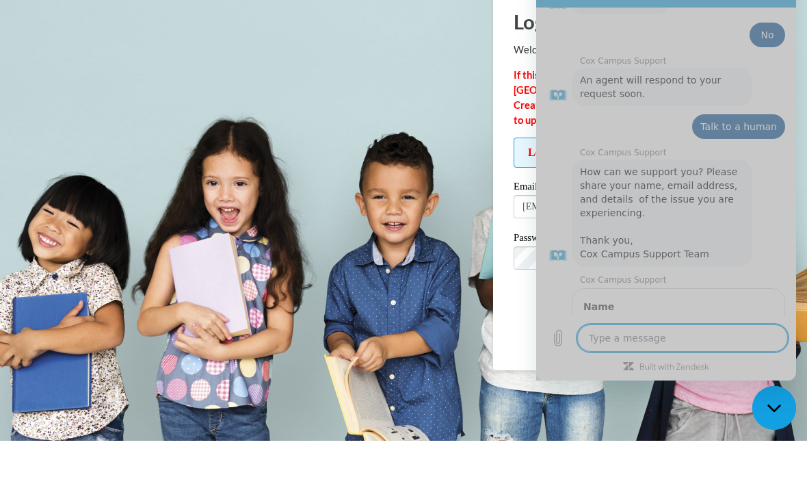
scroll to position [619, 0]
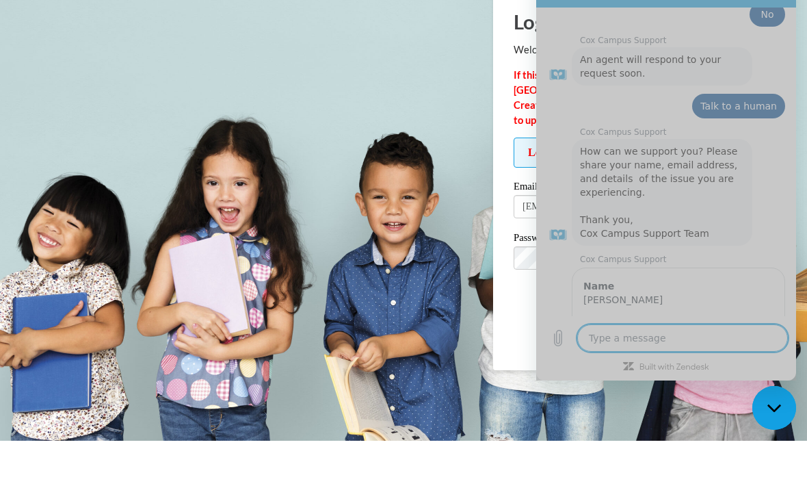
type textarea "x"
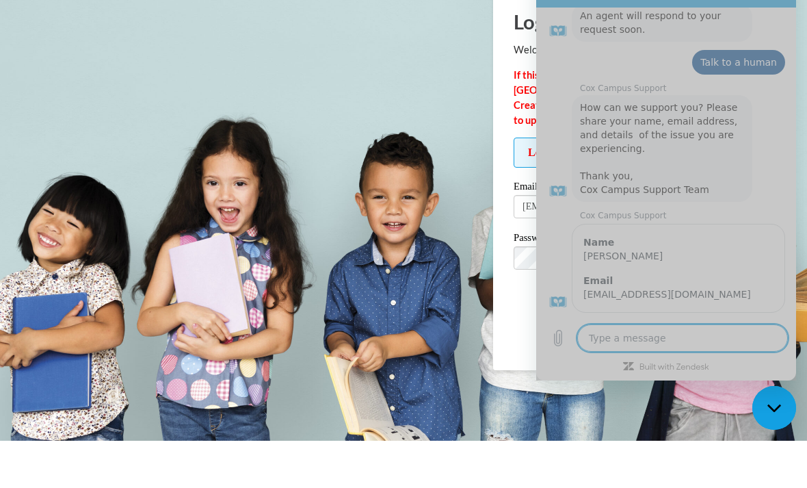
scroll to position [663, 0]
type textarea "O"
type textarea "x"
type textarea "Ok"
type textarea "x"
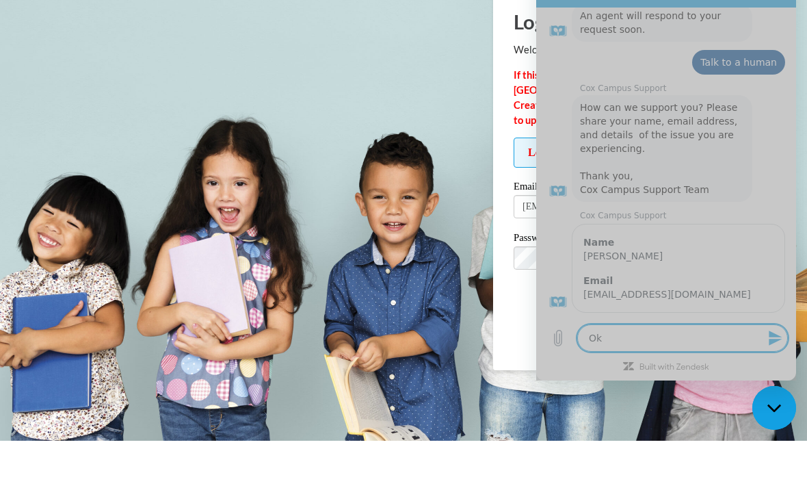
type textarea "Oka"
type textarea "x"
type textarea "Okay"
type textarea "x"
type textarea "Okay"
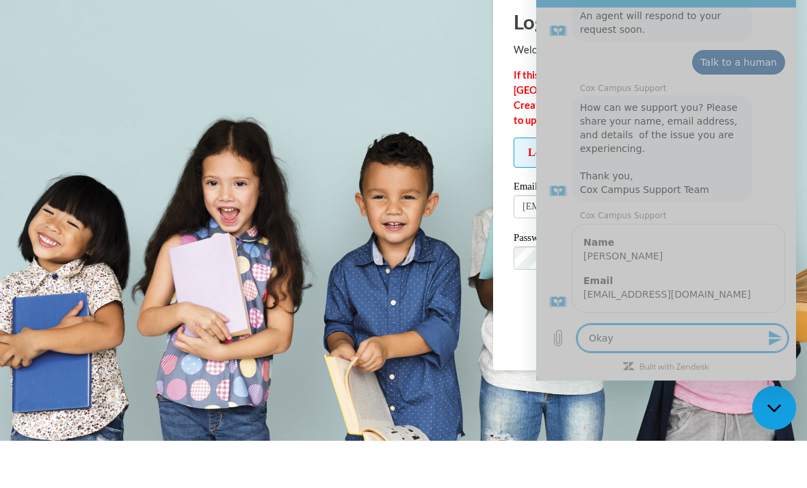
type textarea "x"
type textarea "Okay t"
type textarea "x"
type textarea "Okay th"
type textarea "x"
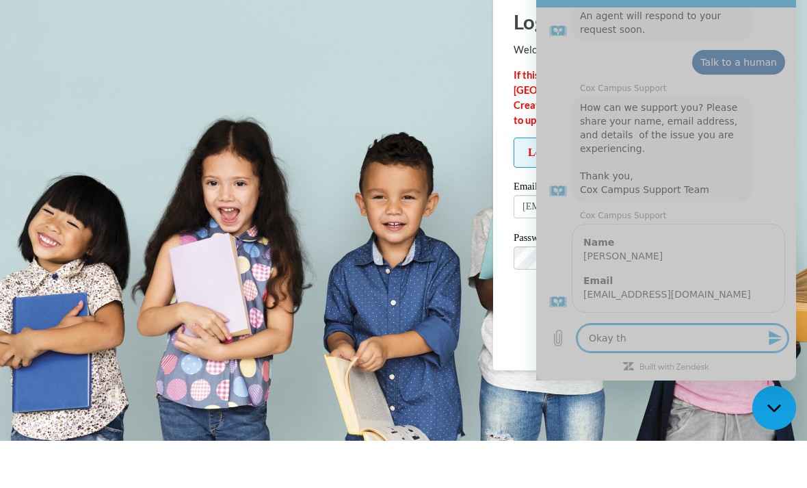
type textarea "Okay tha"
type textarea "x"
type textarea "Okay than"
type textarea "x"
type textarea "Okay thank"
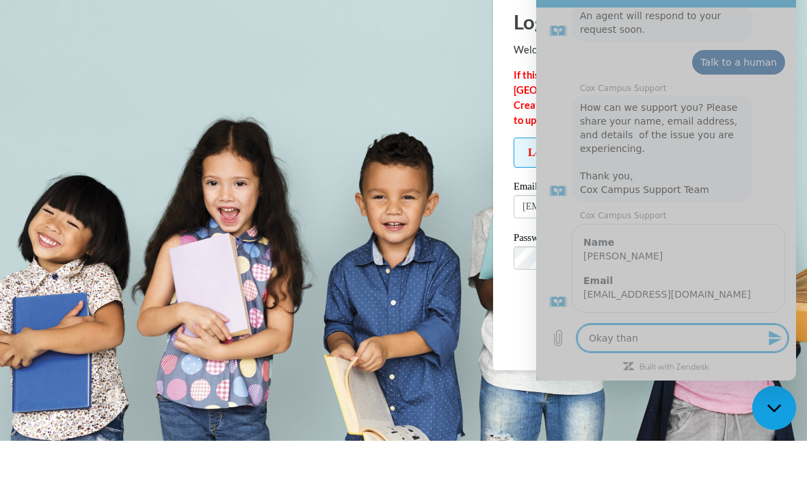
type textarea "x"
type textarea "Okay thank"
type textarea "x"
type textarea "Okay thank y"
type textarea "x"
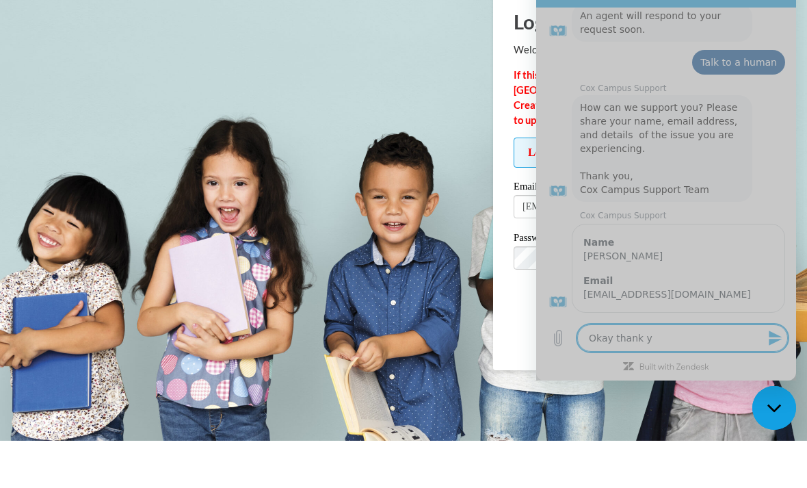
type textarea "Okay thank y"
type textarea "x"
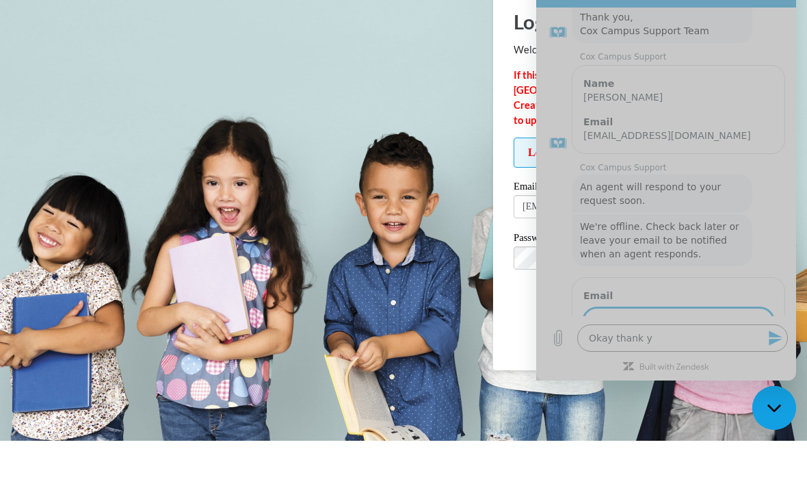
scroll to position [821, 0]
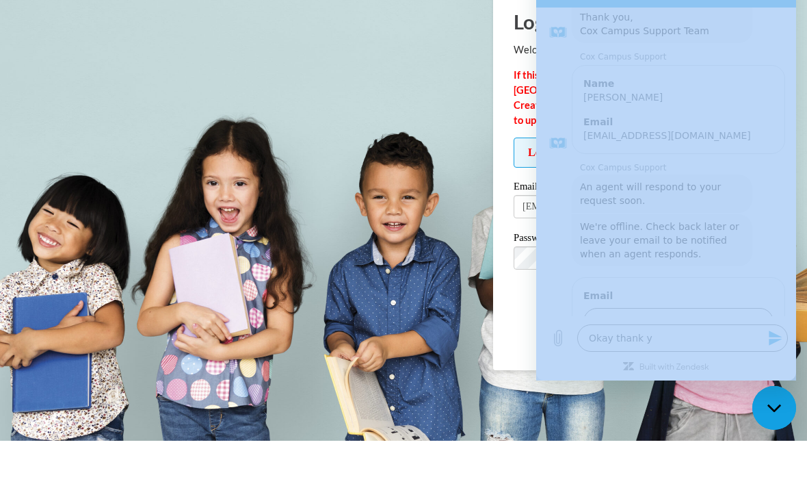
click at [391, 9] on body "Log In Welcome back! If this is your FIRST TIME logging in to the NEW Cox Campu…" at bounding box center [403, 244] width 807 height 488
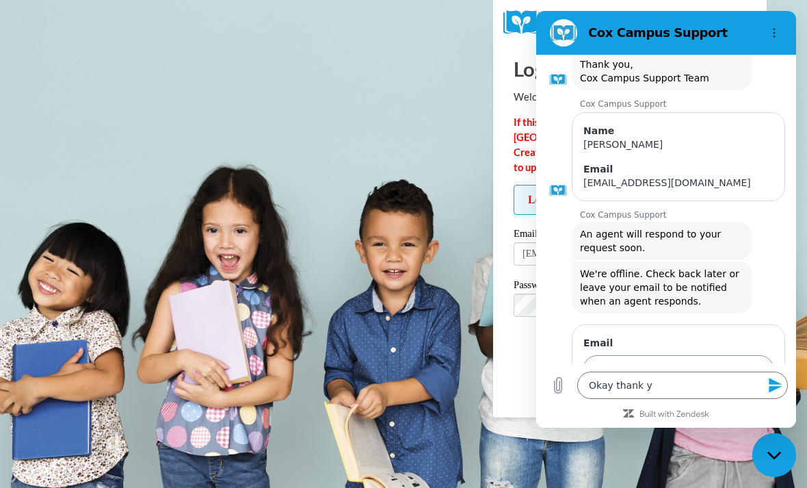
click at [661, 355] on input "ou" at bounding box center [678, 369] width 190 height 29
type input "o"
click at [393, 12] on body "Log In Welcome back! If this is your FIRST TIME logging in to the NEW Cox Campu…" at bounding box center [403, 244] width 807 height 488
click at [719, 355] on input "Labriaabeckh" at bounding box center [678, 369] width 190 height 29
type input "Labriaabeckham@gmail.com"
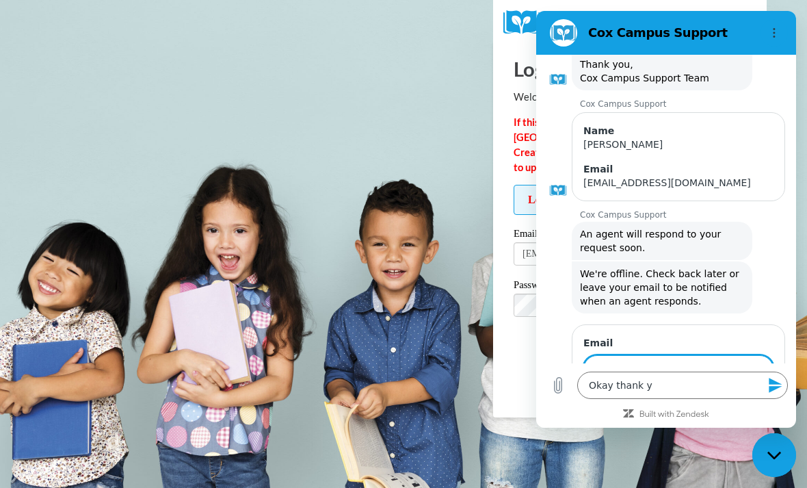
click at [746, 400] on span "Send" at bounding box center [750, 408] width 24 height 16
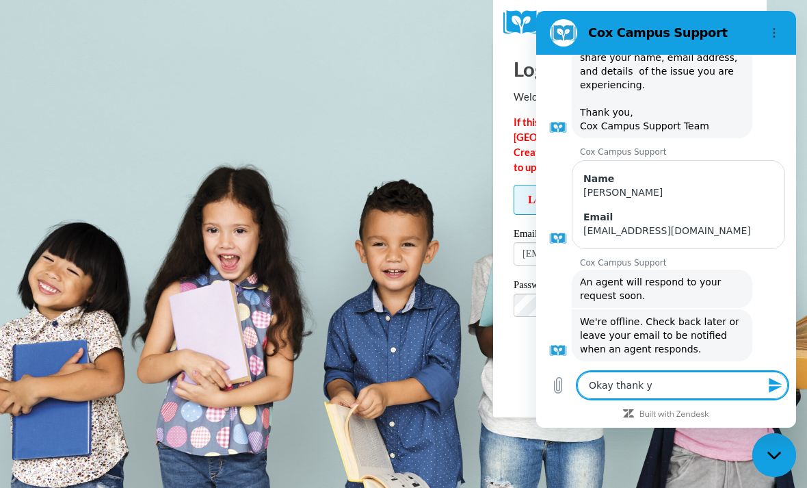
type textarea "x"
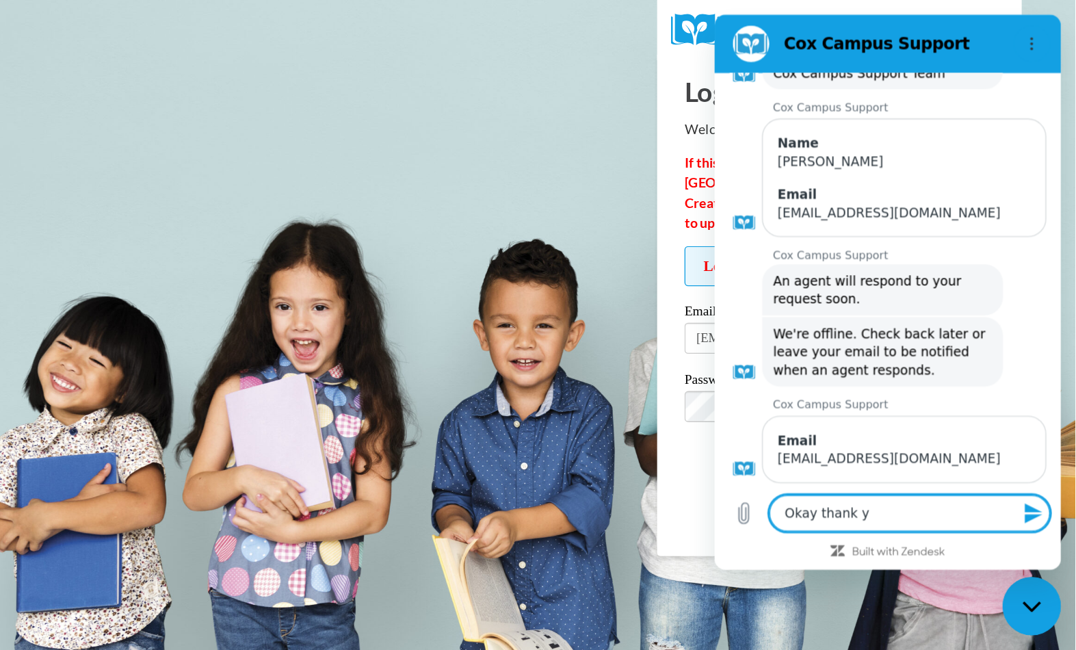
scroll to position [847, 0]
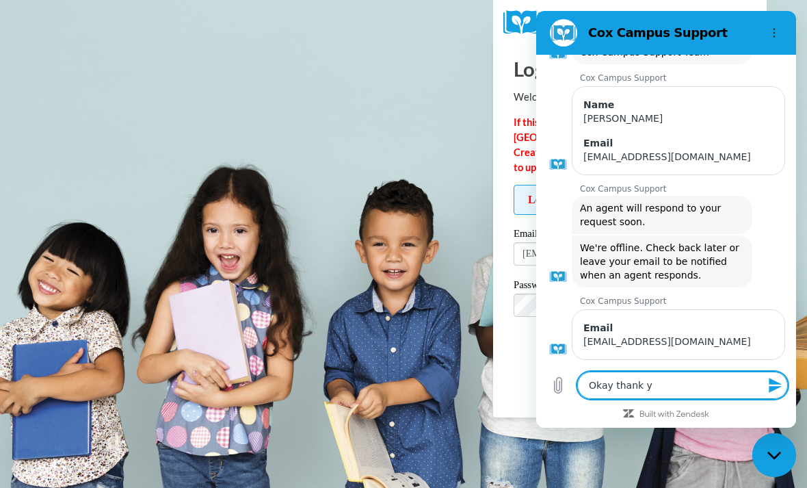
type textarea "Okay thank yo"
type textarea "x"
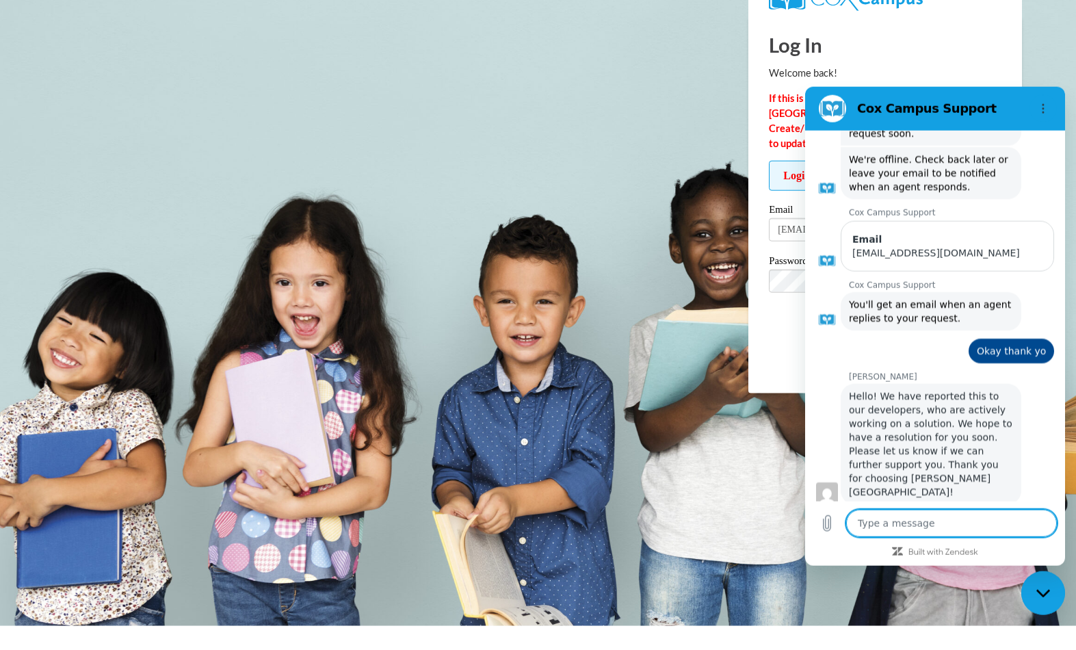
scroll to position [1011, 0]
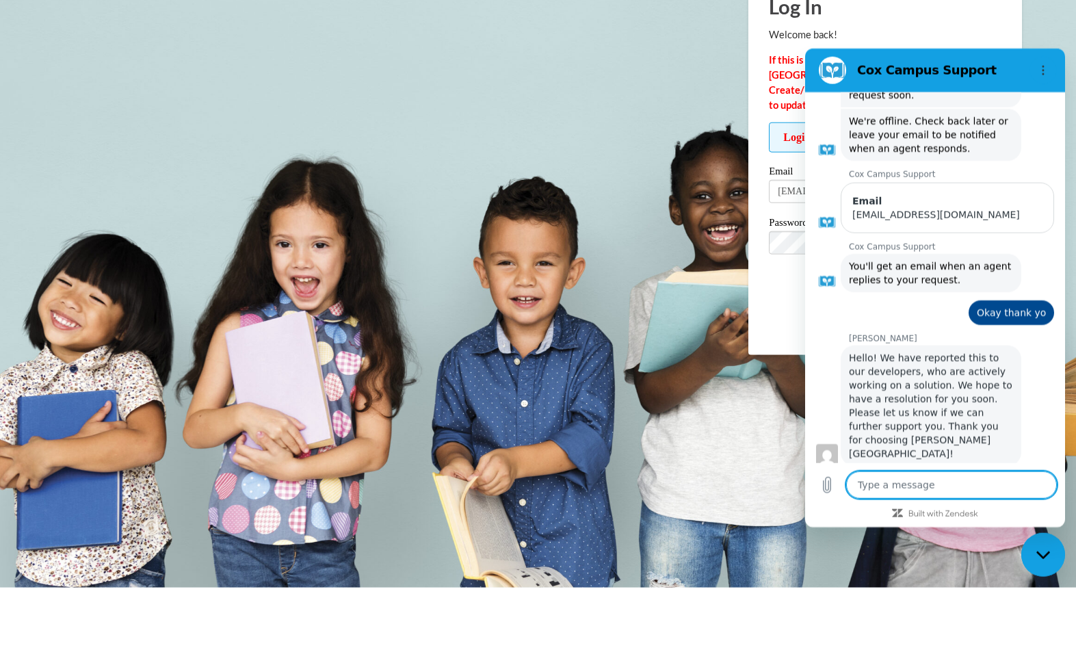
click at [778, 293] on span "Update/Forgot Password" at bounding box center [885, 321] width 233 height 57
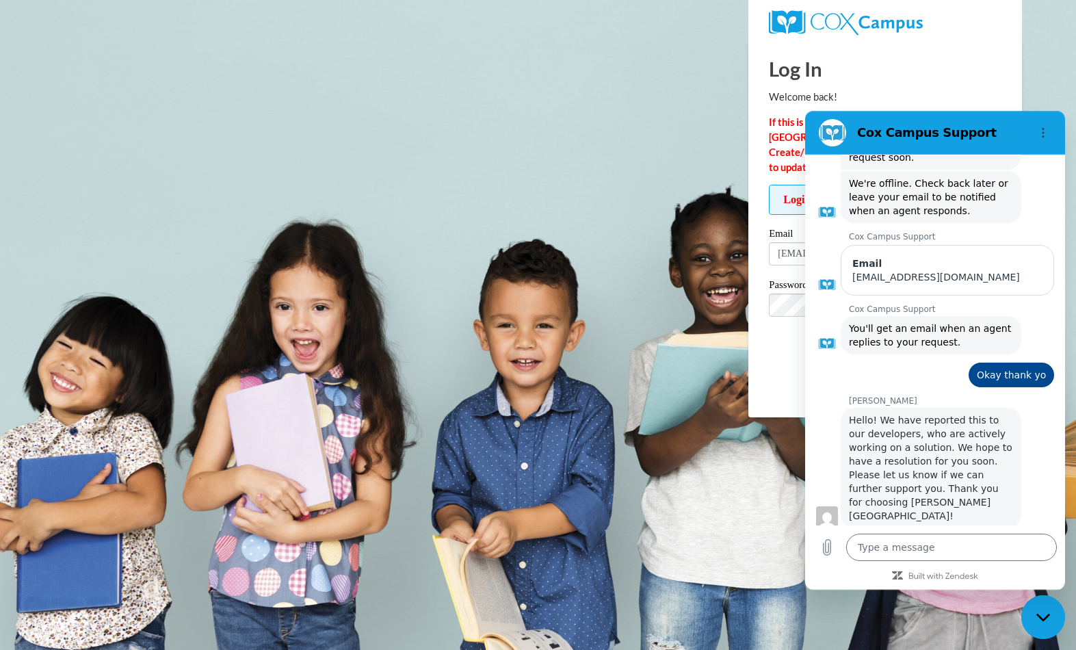
click at [796, 240] on label "Email" at bounding box center [885, 235] width 233 height 14
click at [796, 242] on input "[EMAIL_ADDRESS][DOMAIN_NAME]" at bounding box center [885, 253] width 233 height 23
click at [792, 293] on label "Password" at bounding box center [885, 287] width 233 height 14
click at [806, 66] on body "Log In Welcome back! If this is your FIRST TIME logging in to the NEW Cox Campu…" at bounding box center [538, 325] width 1076 height 650
click at [806, 131] on icon "Options menu" at bounding box center [1042, 132] width 11 height 11
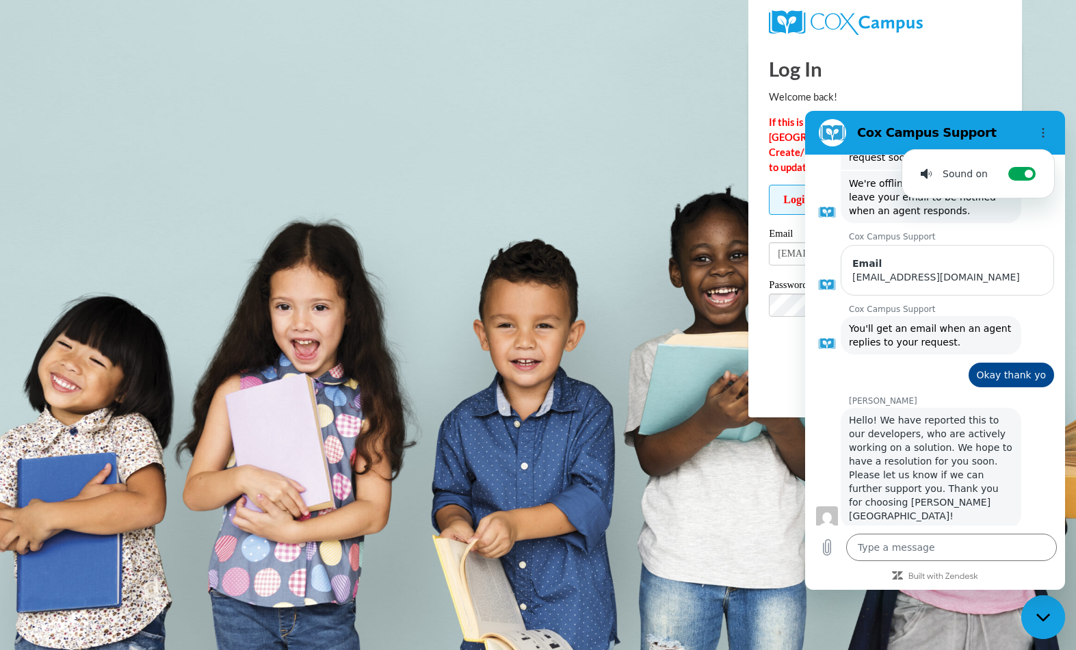
click at [806, 79] on body "Log In Welcome back! If this is your FIRST TIME logging in to the NEW Cox Campu…" at bounding box center [538, 325] width 1076 height 650
click at [806, 487] on div "Close messaging window" at bounding box center [1042, 616] width 41 height 41
type textarea "x"
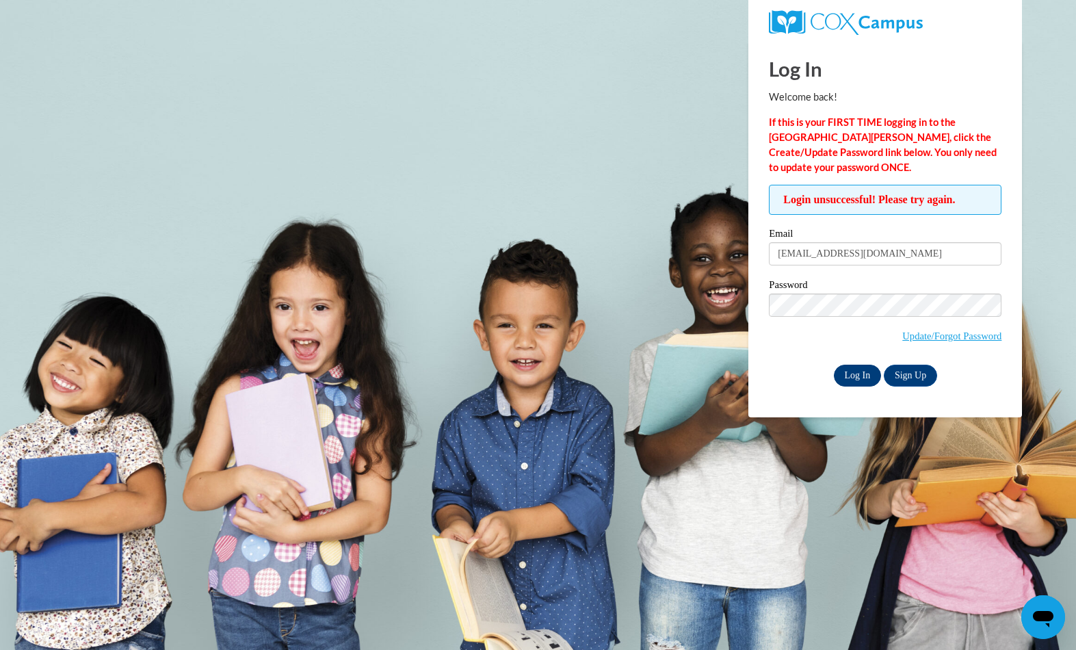
click at [806, 386] on input "Log In" at bounding box center [858, 375] width 48 height 22
type input "l"
click at [853, 253] on input "Email" at bounding box center [885, 253] width 233 height 23
click at [860, 257] on input "Email" at bounding box center [885, 253] width 233 height 23
click at [568, 635] on body "Log In Welcome back! If this is your FIRST TIME logging in to the NEW Cox Campu…" at bounding box center [538, 325] width 1076 height 650
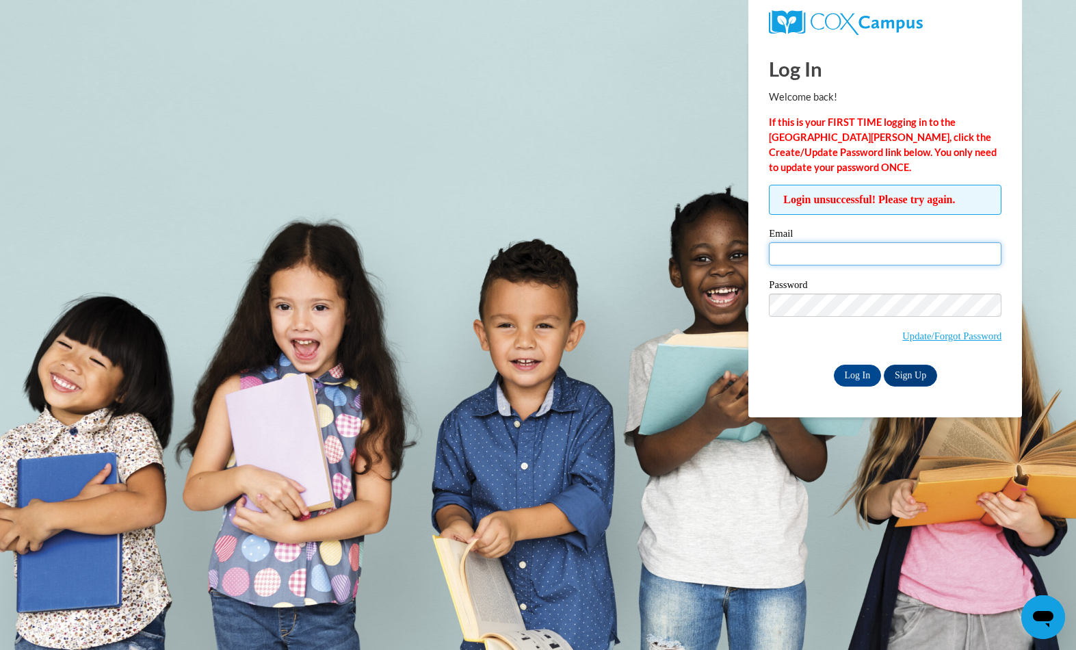
click at [830, 258] on input "Email" at bounding box center [885, 253] width 233 height 23
type input "[EMAIL_ADDRESS][DOMAIN_NAME]"
click at [855, 374] on input "Log In" at bounding box center [858, 375] width 48 height 22
click at [966, 340] on link "Update/Forgot Password" at bounding box center [951, 335] width 99 height 11
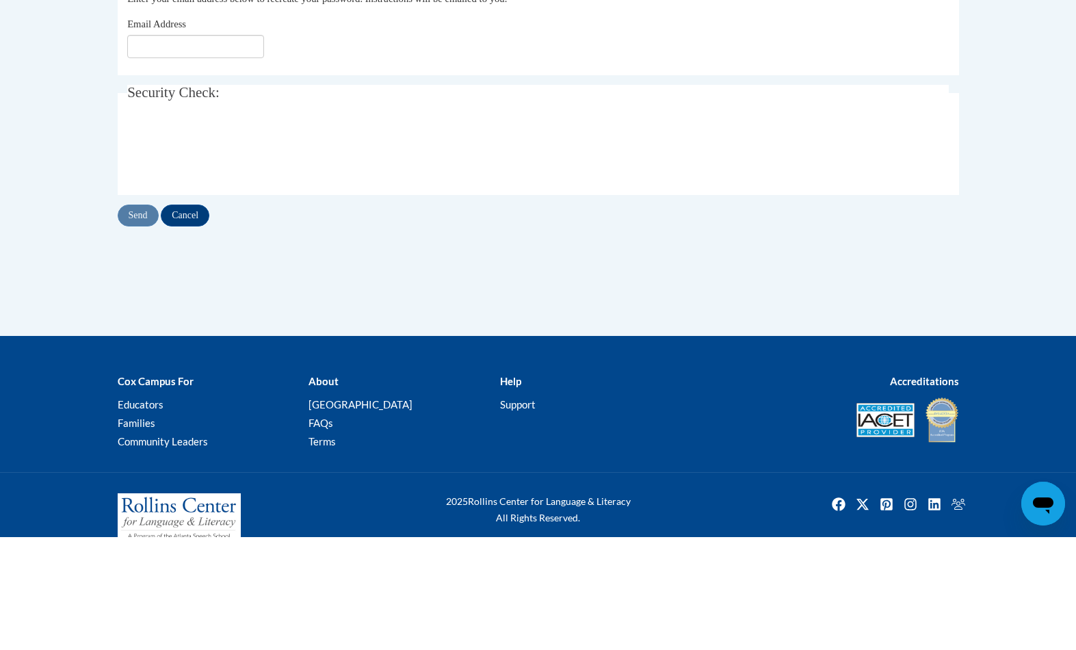
click at [786, 257] on div at bounding box center [537, 264] width 821 height 53
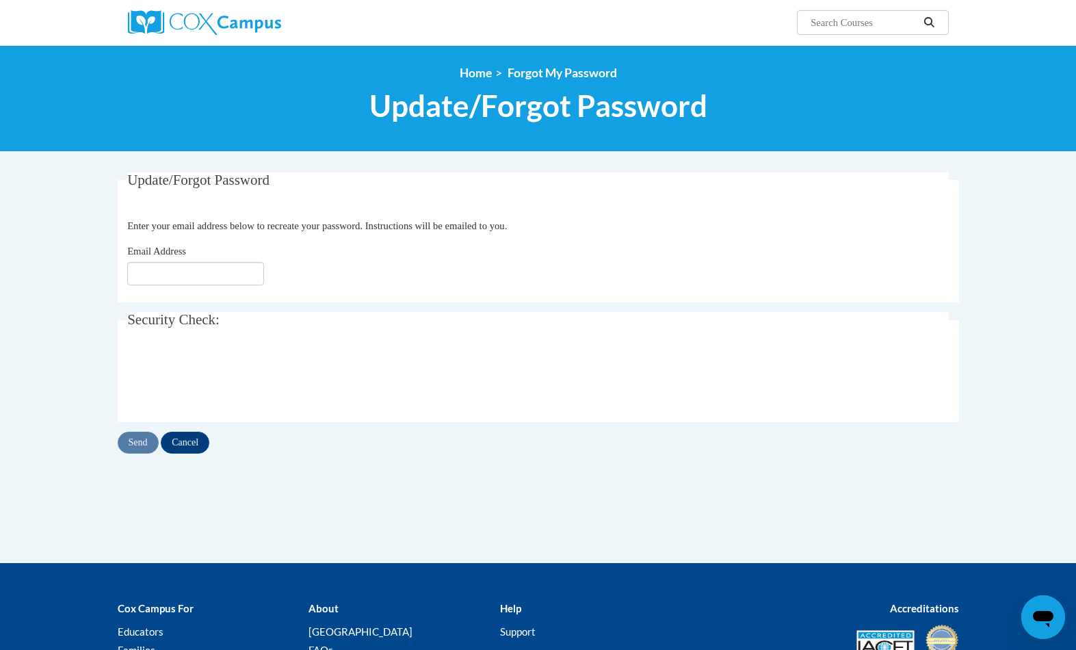
click at [250, 24] on img at bounding box center [204, 22] width 153 height 25
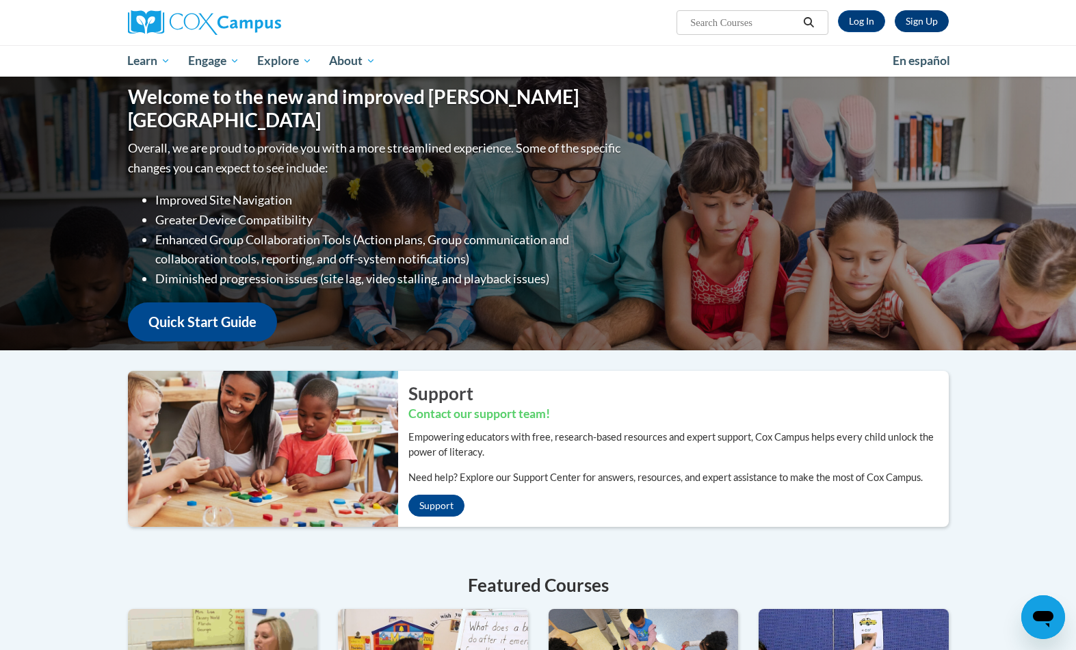
click at [921, 27] on link "Sign Up" at bounding box center [921, 21] width 54 height 22
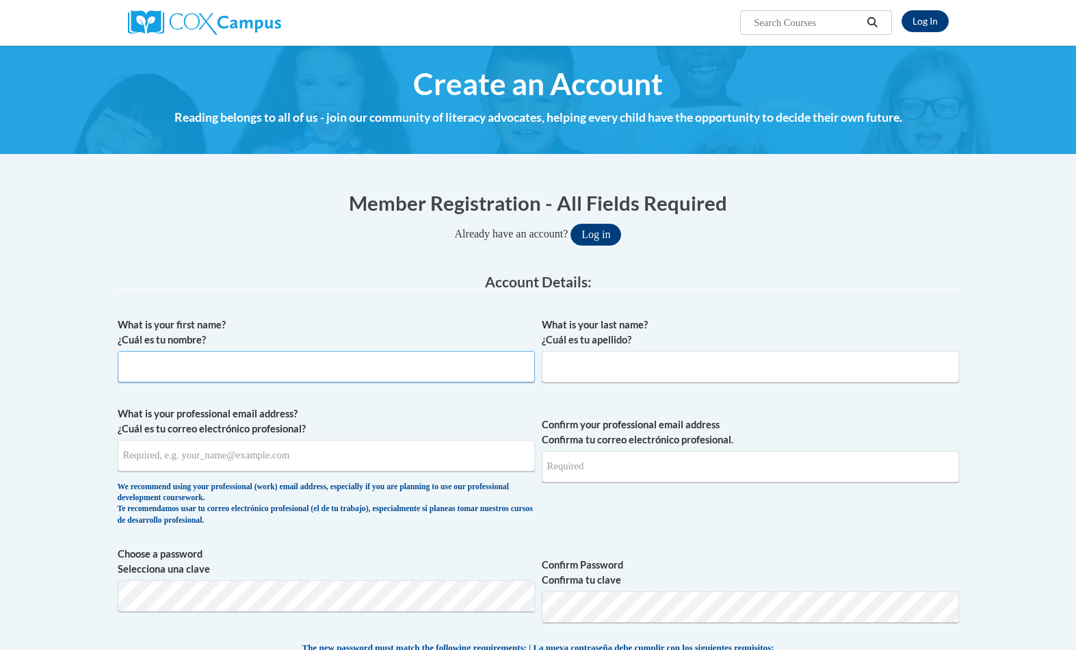
click at [429, 359] on input "What is your first name? ¿Cuál es tu nombre?" at bounding box center [326, 366] width 417 height 31
type input "Labria"
type input "Beckham"
type input "[EMAIL_ADDRESS][DOMAIN_NAME]"
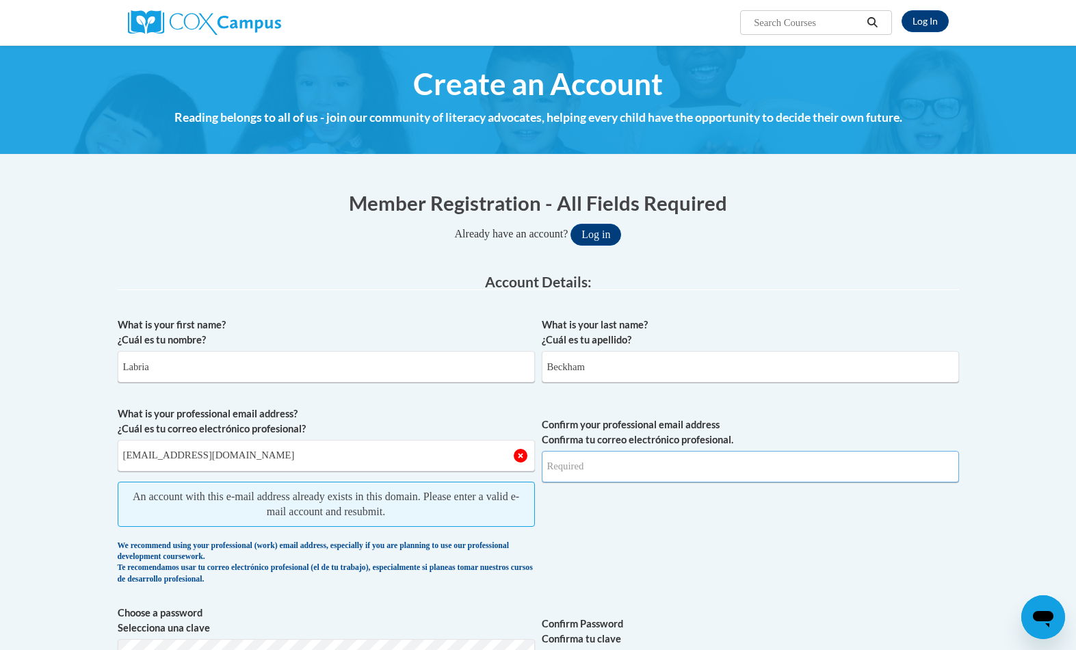
type input "[EMAIL_ADDRESS][DOMAIN_NAME]"
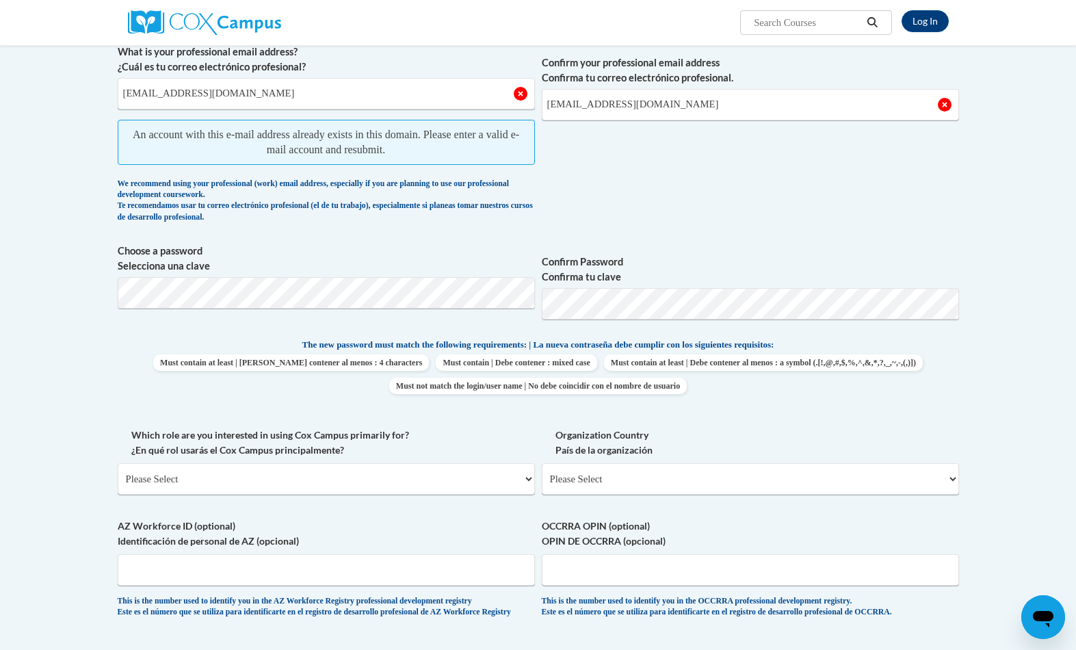
scroll to position [362, 0]
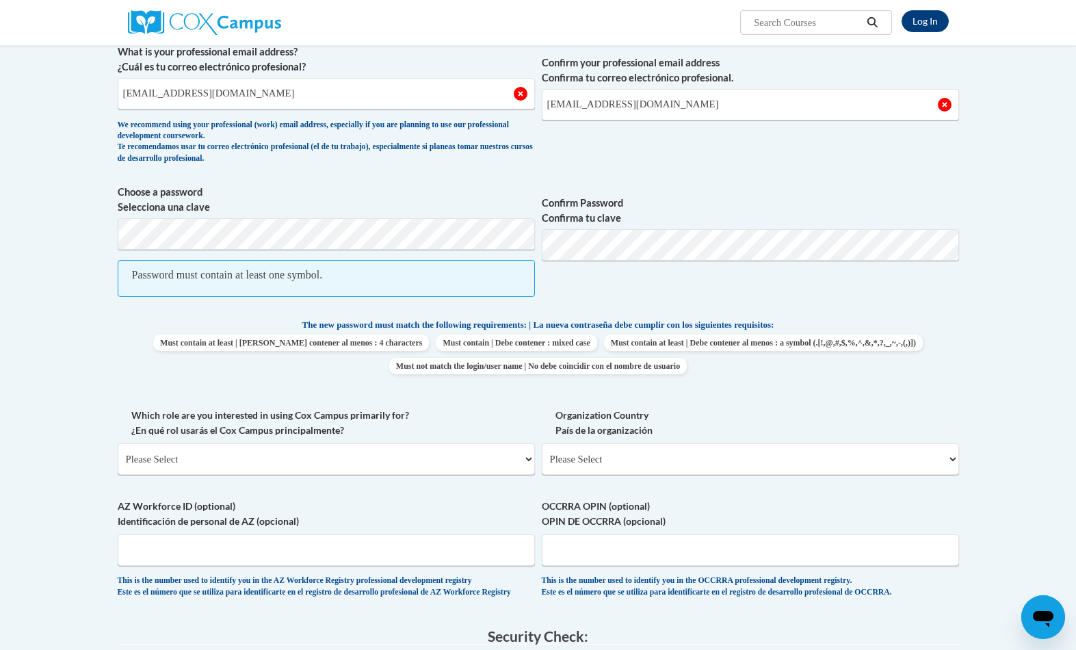
click at [723, 302] on span "Confirm Password Confirma tu clave" at bounding box center [750, 248] width 417 height 126
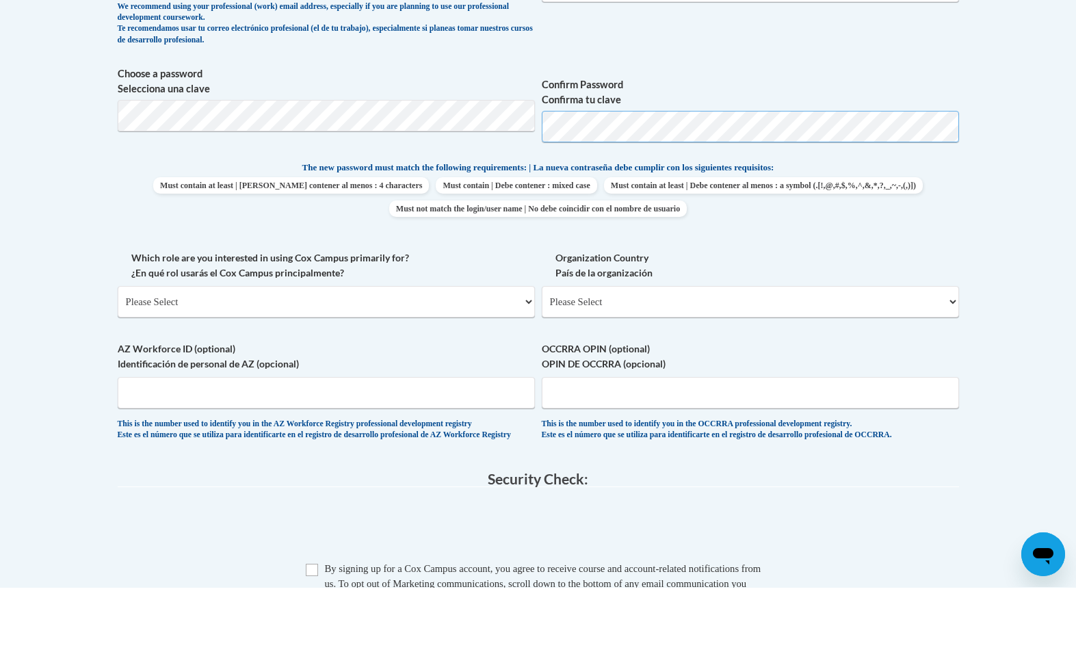
scroll to position [418, 0]
click at [524, 348] on select "Please Select College/University | Colegio/Universidad Community/Nonprofit Part…" at bounding box center [326, 363] width 417 height 31
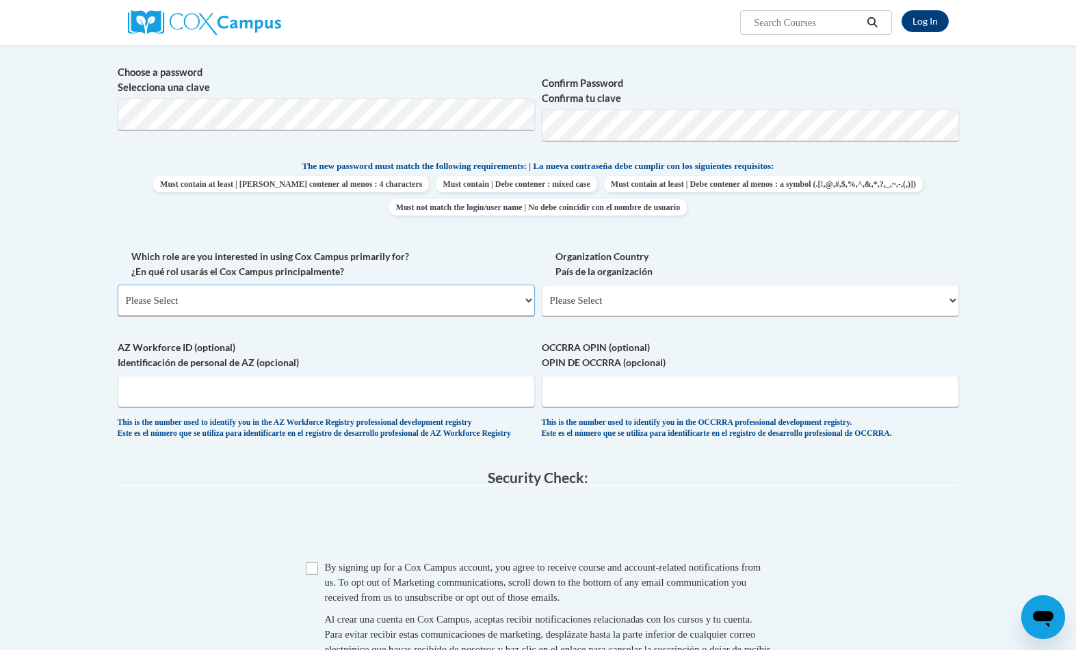
select select "fbf2d438-af2f-41f8-98f1-81c410e29de3"
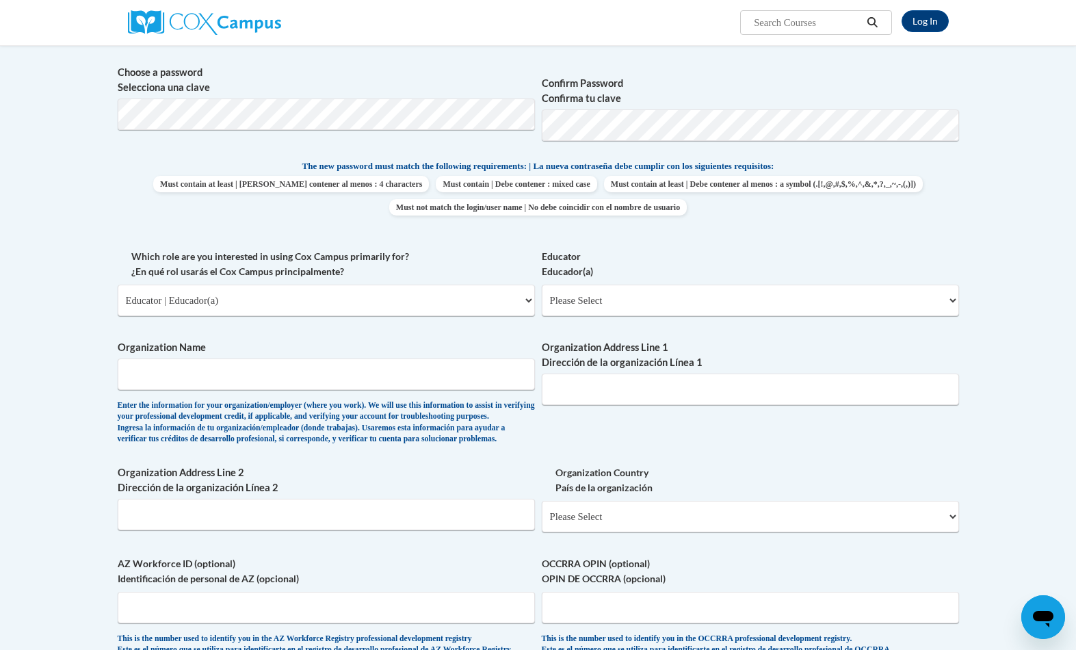
click at [703, 304] on select "Please Select Early Learning/Daycare Teacher/Family Home Care Provider | Maestr…" at bounding box center [750, 299] width 417 height 31
select select "5e2af403-4f2c-4e49-a02f-103e55d7b75b"
click at [332, 382] on input "Organization Name" at bounding box center [326, 373] width 417 height 31
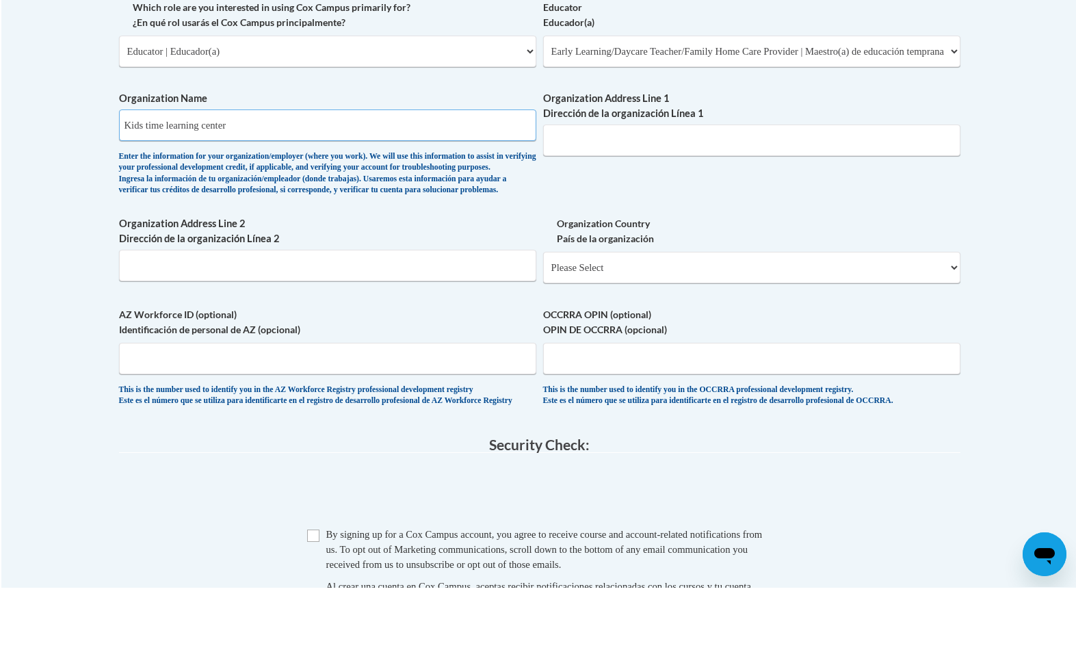
scroll to position [668, 0]
type input "Kids time learning center"
click at [718, 314] on select "Please Select [GEOGRAPHIC_DATA] | [GEOGRAPHIC_DATA] Outside of [GEOGRAPHIC_DATA…" at bounding box center [750, 329] width 417 height 31
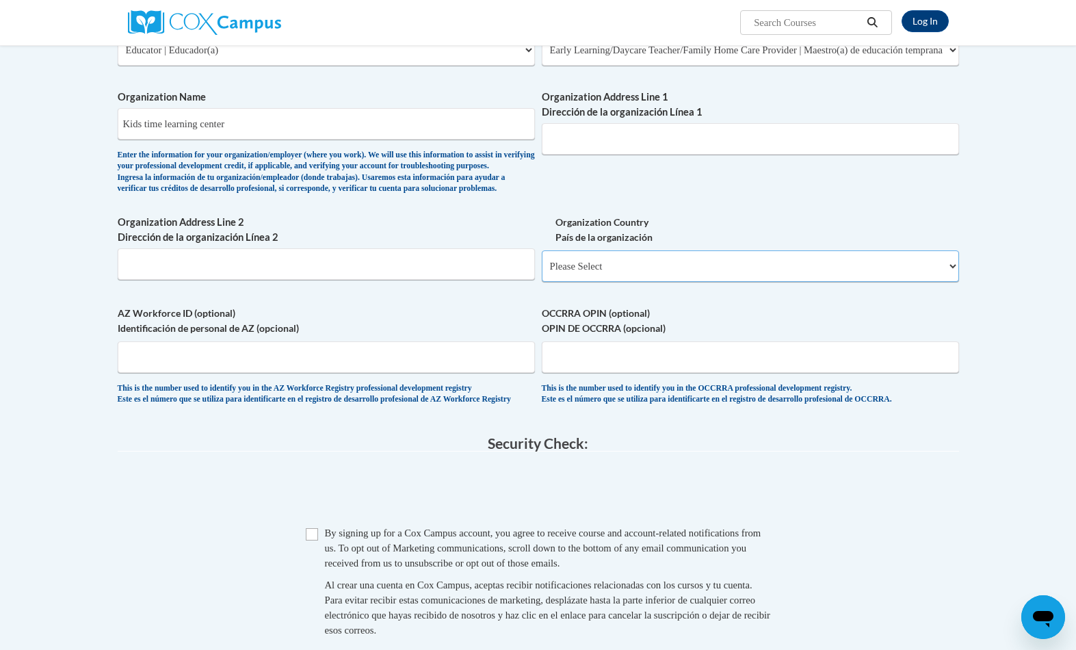
select select "ad49bcad-a171-4b2e-b99c-48b446064914"
select select
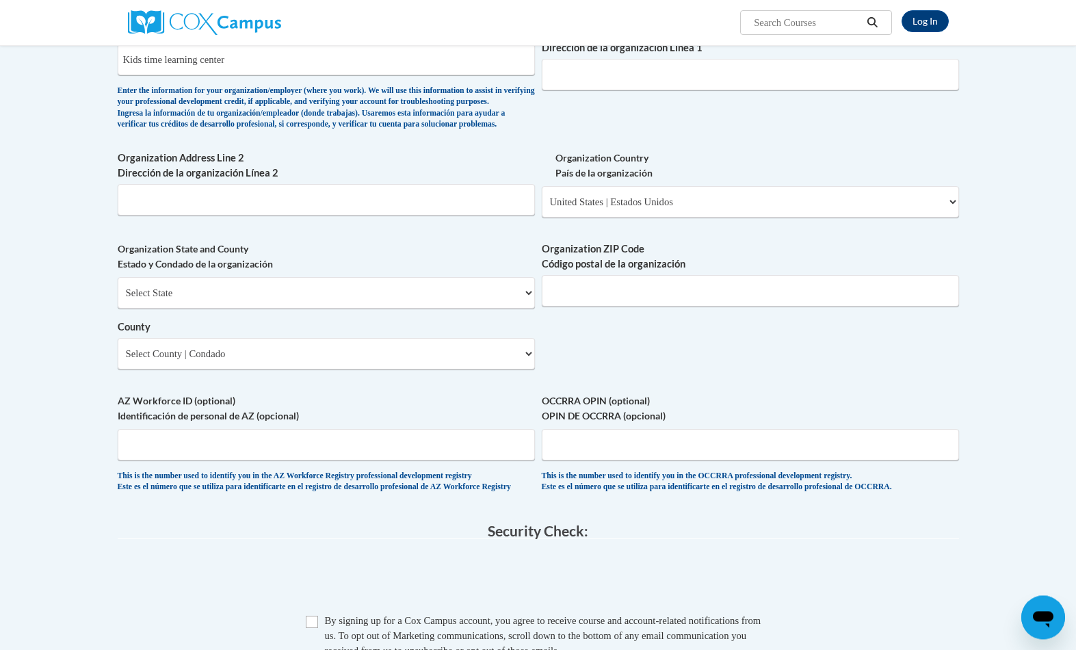
click at [485, 304] on select "Select State [US_STATE] [US_STATE] [US_STATE] [US_STATE] [US_STATE] [US_STATE] …" at bounding box center [326, 292] width 417 height 31
select select "[US_STATE]"
click at [403, 362] on select "County" at bounding box center [326, 353] width 417 height 31
select select "[PERSON_NAME]"
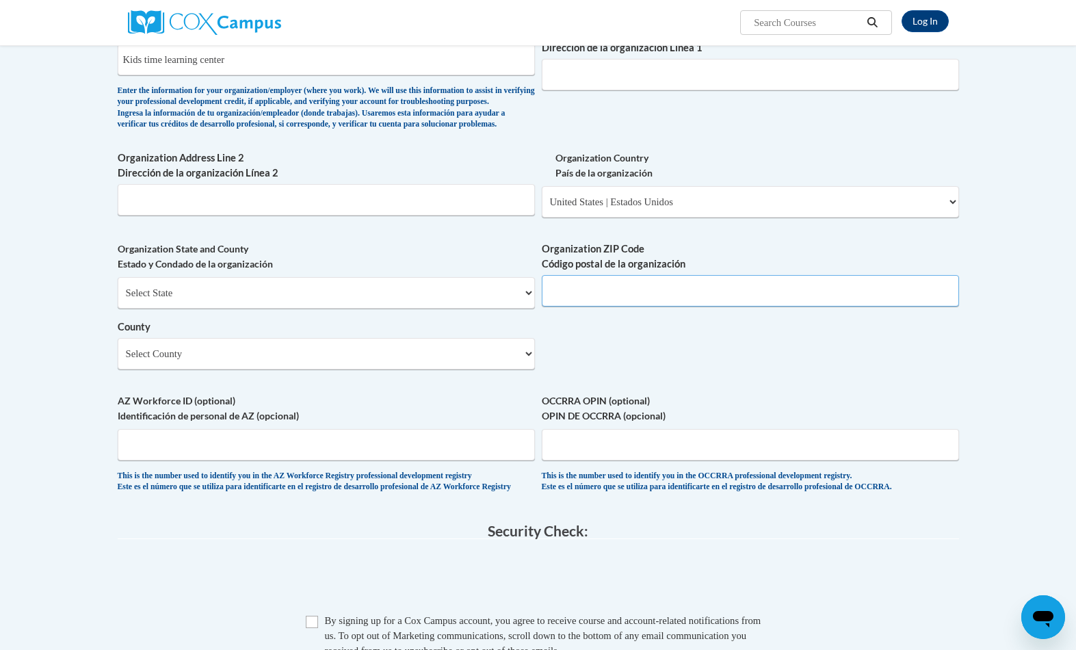
click at [784, 306] on input "Organization ZIP Code Código postal de la organización" at bounding box center [750, 290] width 417 height 31
type input "30318"
click at [326, 648] on span "By signing up for a Cox Campus account, you agree to receive course and account…" at bounding box center [543, 635] width 436 height 41
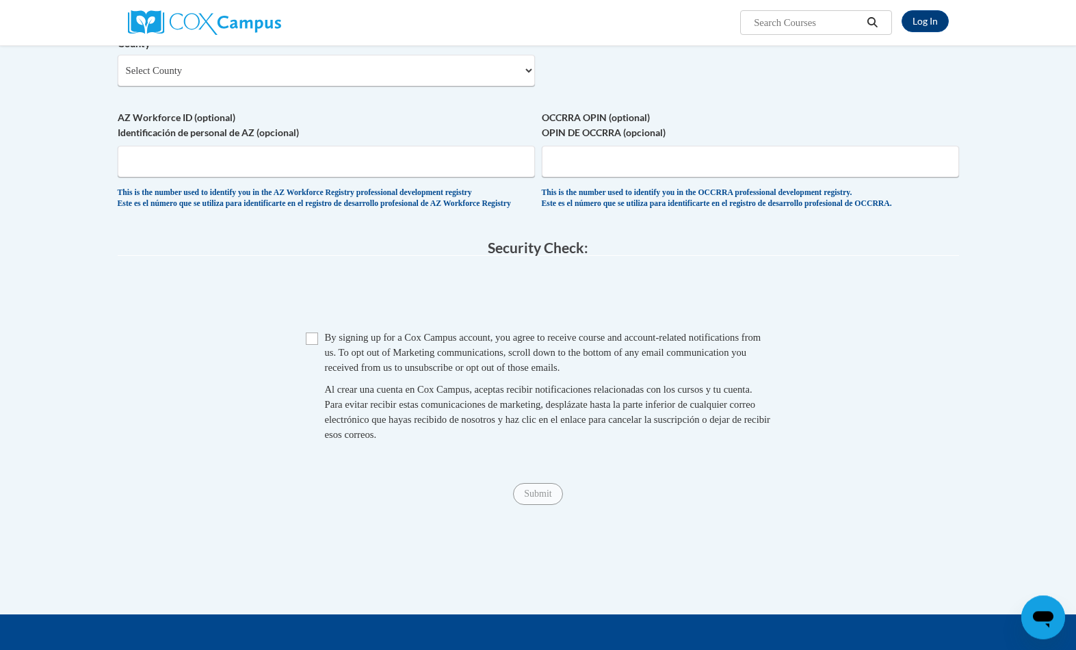
scroll to position [1076, 0]
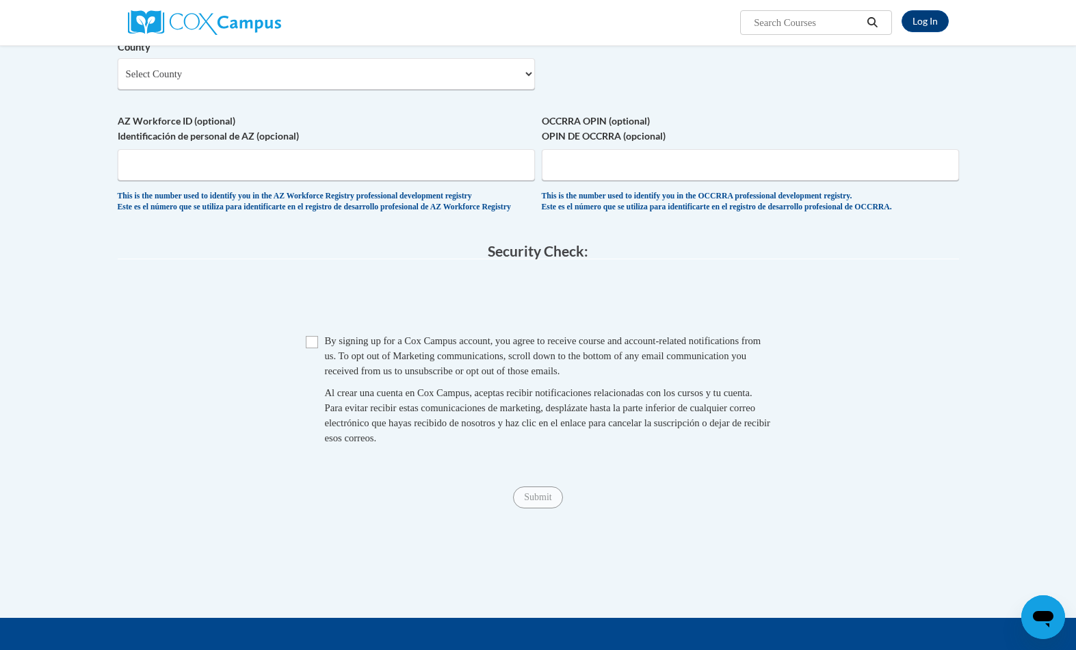
click at [315, 348] on input "Checkbox" at bounding box center [312, 342] width 12 height 12
checkbox input "true"
click at [547, 501] on span "Submit" at bounding box center [537, 495] width 49 height 11
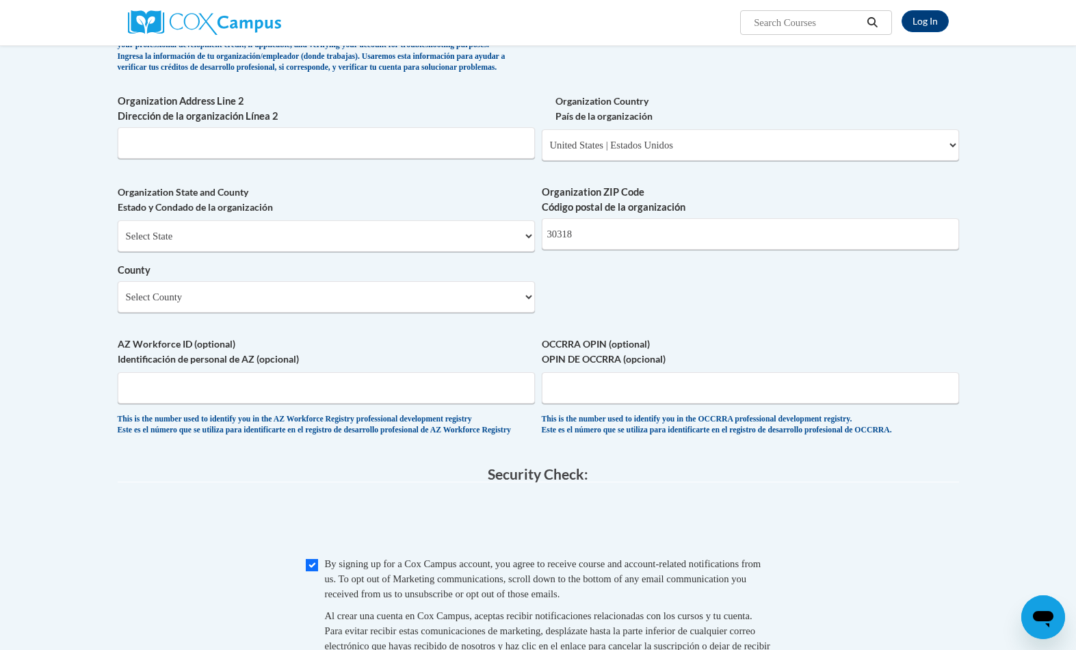
scroll to position [853, 0]
click at [473, 403] on input "AZ Workforce ID (optional) Identificación de personal de AZ (opcional)" at bounding box center [326, 387] width 417 height 31
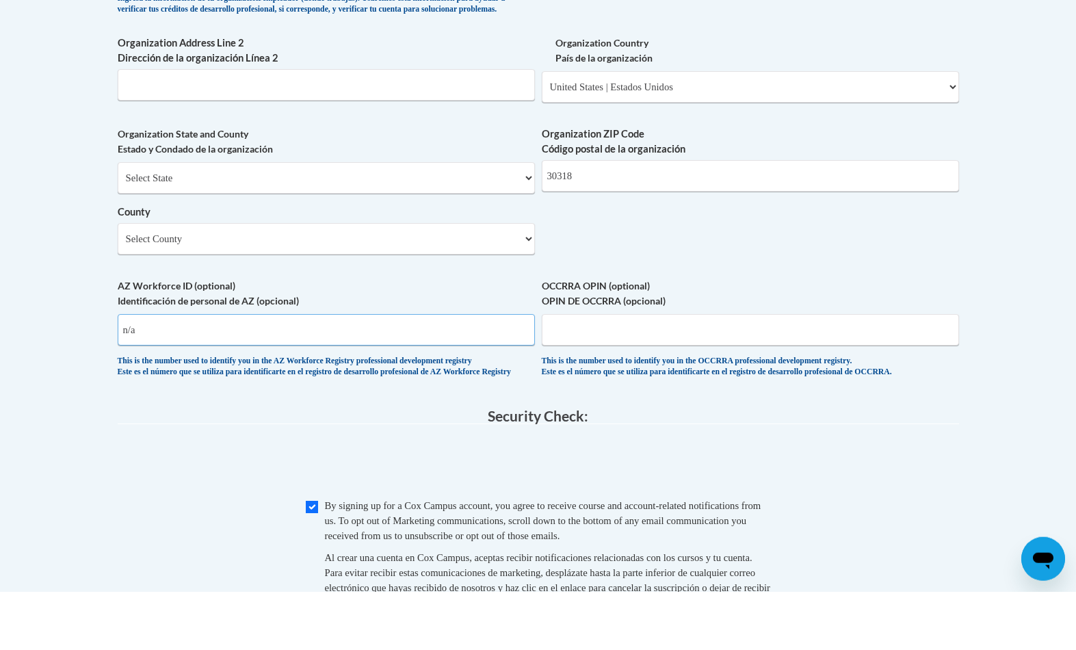
type input "n/a"
click at [730, 372] on input "OCCRRA OPIN (optional) OPIN DE OCCRRA (opcional)" at bounding box center [750, 387] width 417 height 31
type input "n/a"
click at [498, 127] on input "Organization Address Line 2 Dirección de la organización Línea 2" at bounding box center [326, 142] width 417 height 31
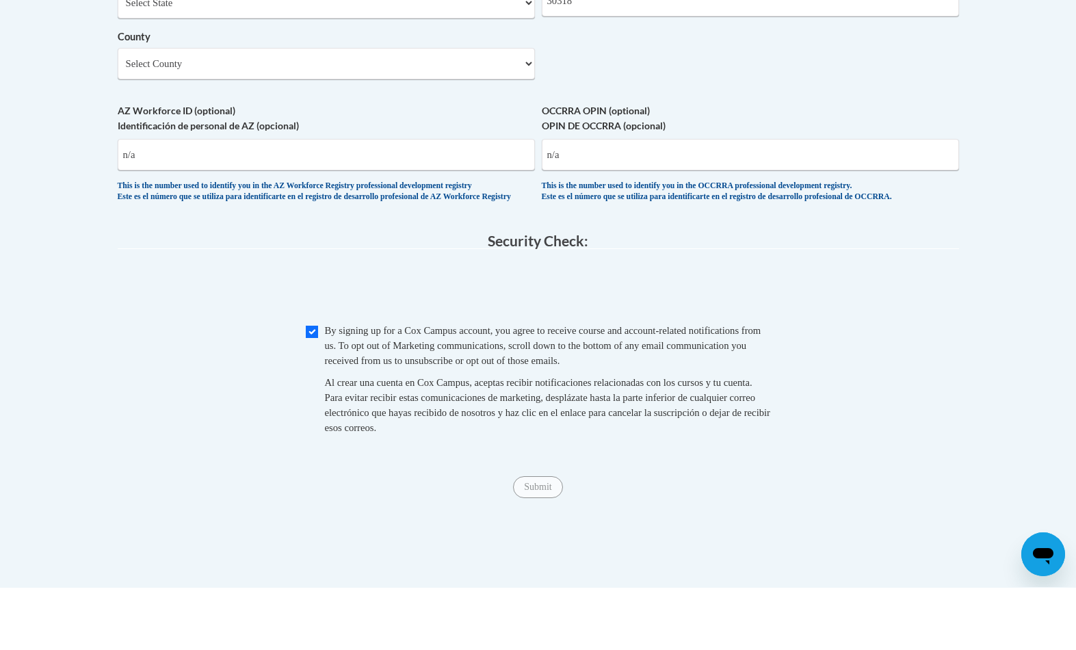
scroll to position [1029, 0]
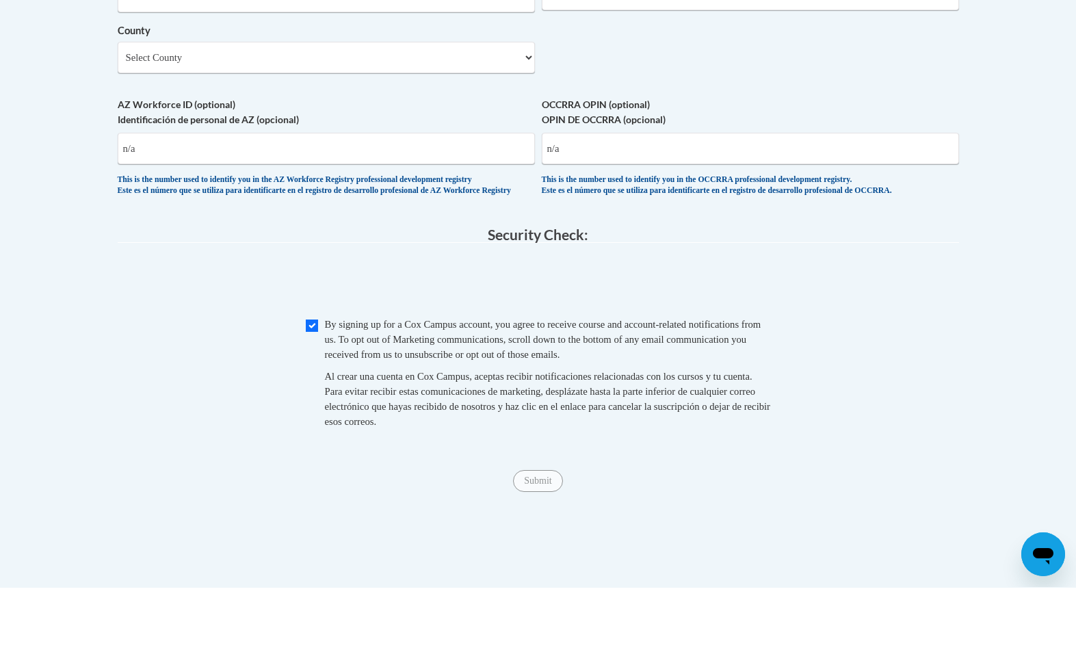
type input "n/a"
click at [544, 537] on span "Submit" at bounding box center [537, 542] width 49 height 11
click at [871, 477] on fieldset "Checkbox By signing up for a [PERSON_NAME] Campus account, you agree to receive…" at bounding box center [538, 446] width 841 height 133
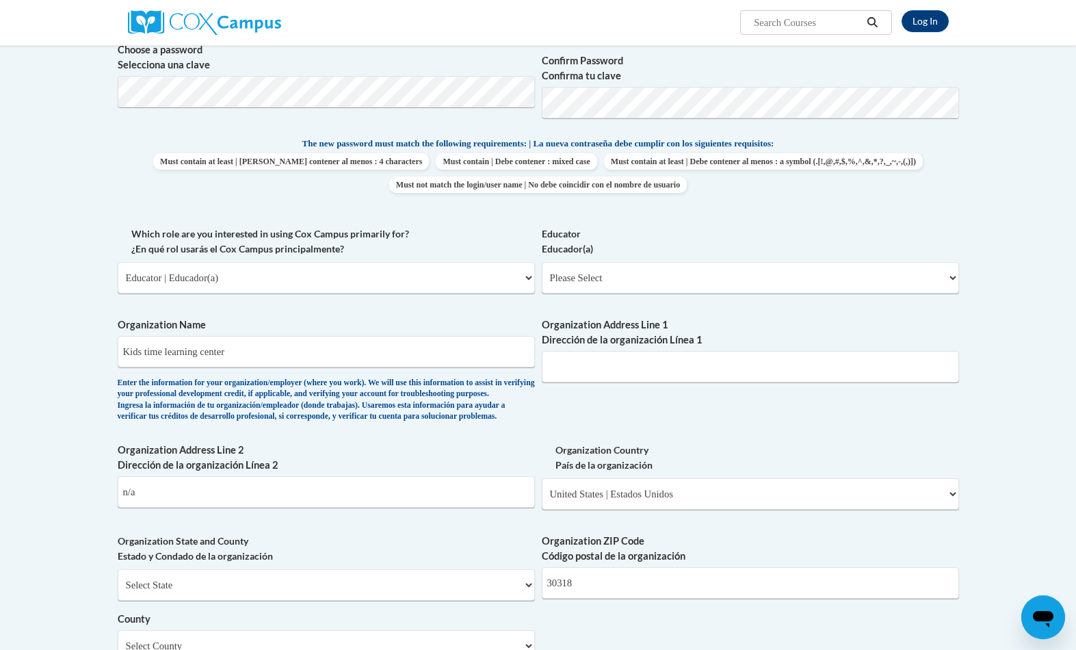
scroll to position [499, 0]
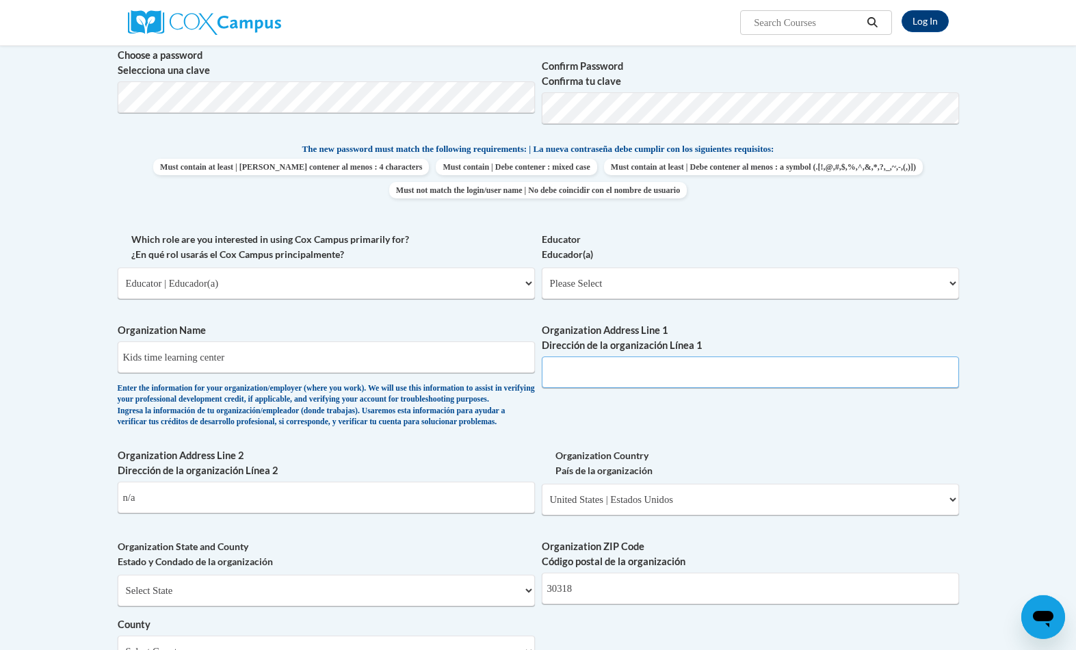
click at [834, 377] on input "Organization Address Line 1 Dirección de la organización Línea 1" at bounding box center [750, 371] width 417 height 31
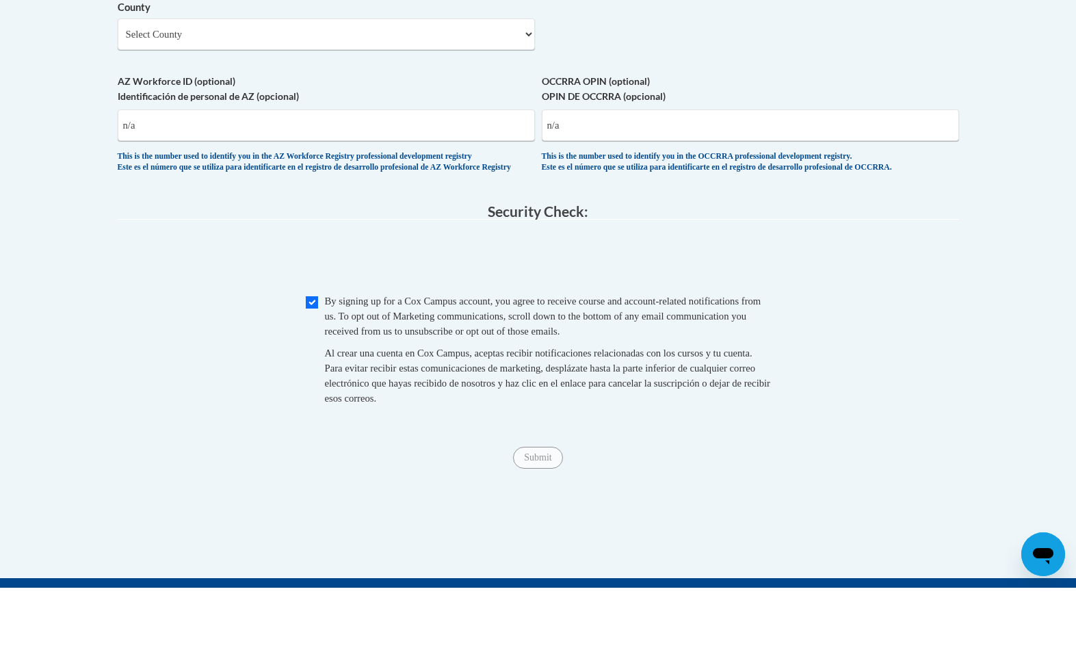
scroll to position [1247, 0]
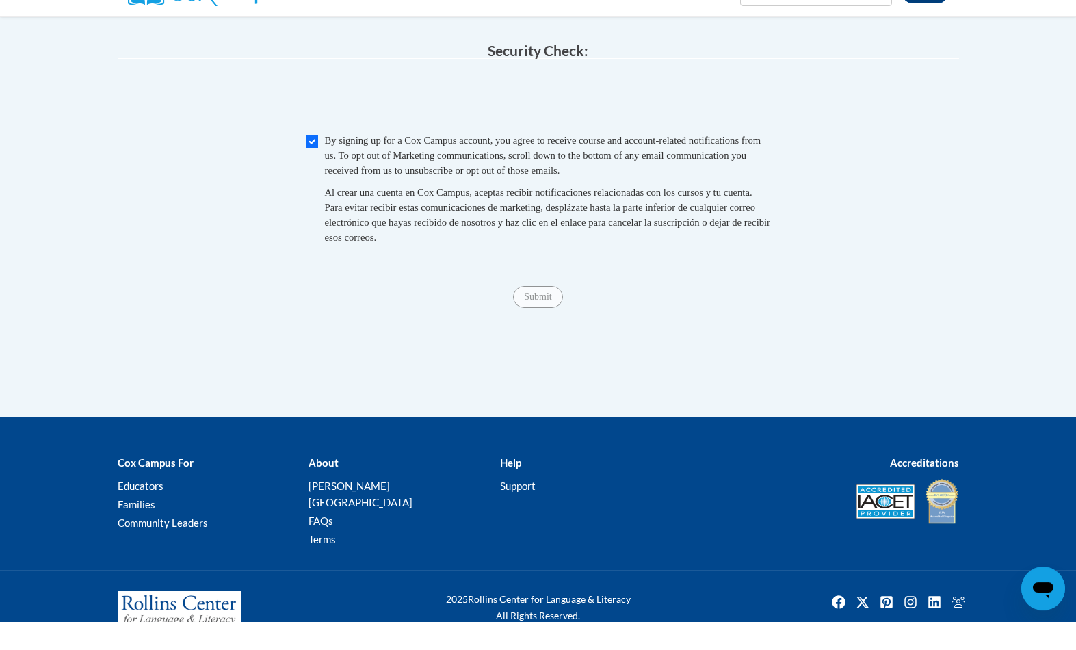
type input "N/a"
click at [940, 299] on fieldset "Security Check: Enter the security code + = TextBox Checkbox" at bounding box center [538, 188] width 841 height 233
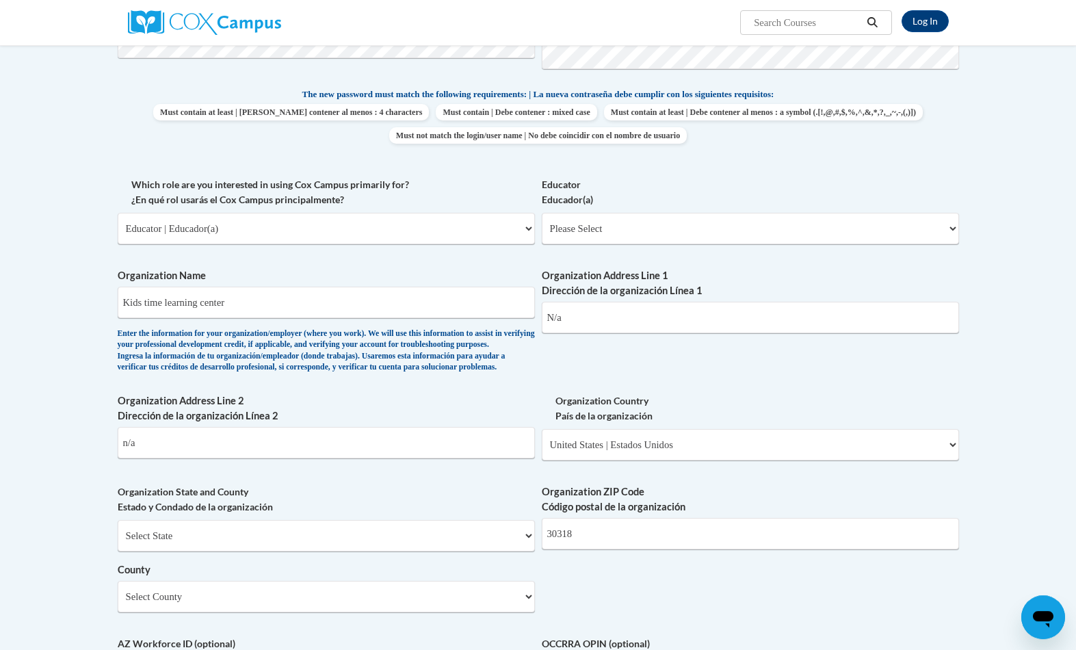
click at [926, 240] on select "Please Select Early Learning/Daycare Teacher/Family Home Care Provider | Maestr…" at bounding box center [750, 228] width 417 height 31
select select "5e2af403-4f2c-4e49-a02f-103e55d7b75b"
select select "null"
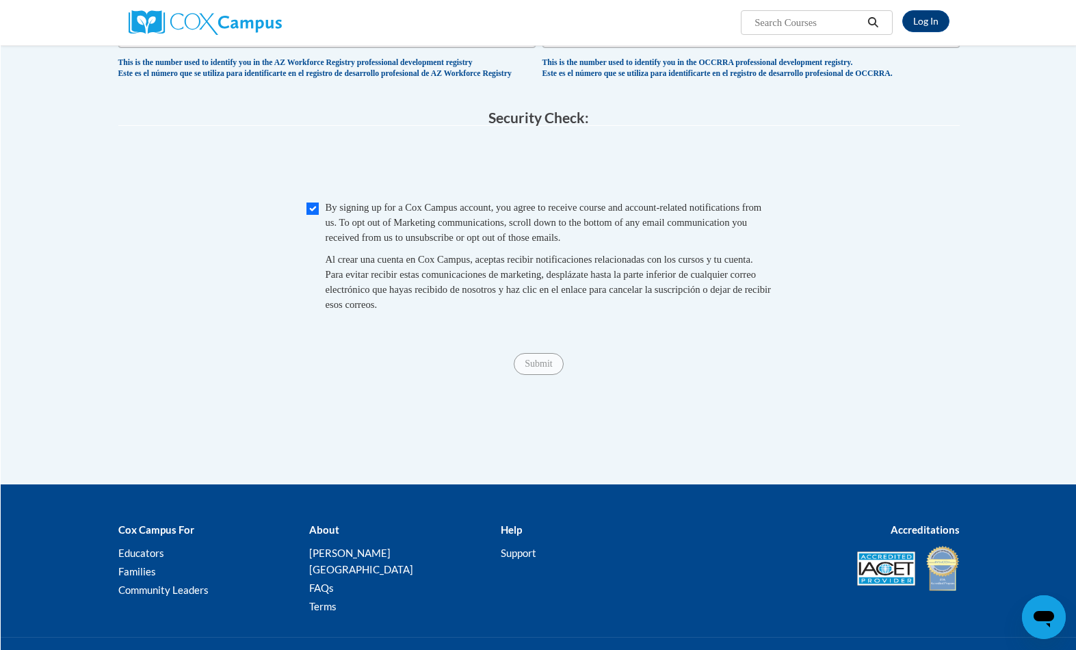
scroll to position [1242, 0]
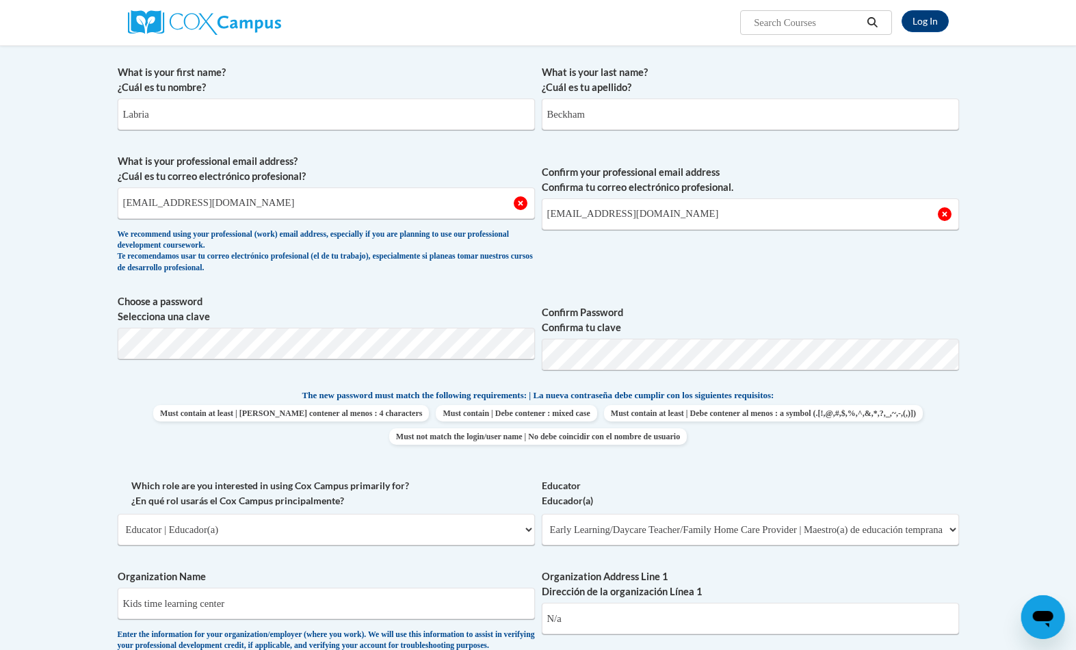
scroll to position [248, 47]
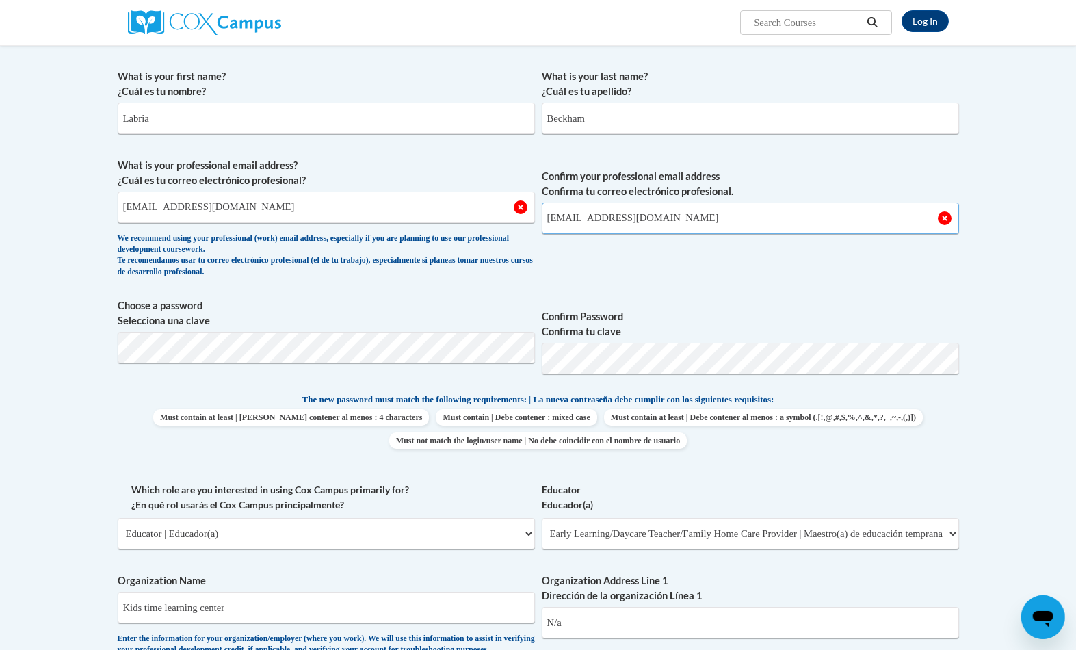
click at [781, 220] on input "[EMAIL_ADDRESS][DOMAIN_NAME]" at bounding box center [750, 217] width 417 height 31
type input "[EMAIL_ADDRESS]"
click at [437, 212] on input "[EMAIL_ADDRESS][DOMAIN_NAME]" at bounding box center [326, 206] width 417 height 31
click at [674, 295] on div "What is your first name? ¿Cuál es tu nombre? [PERSON_NAME] What is your last na…" at bounding box center [538, 558] width 841 height 992
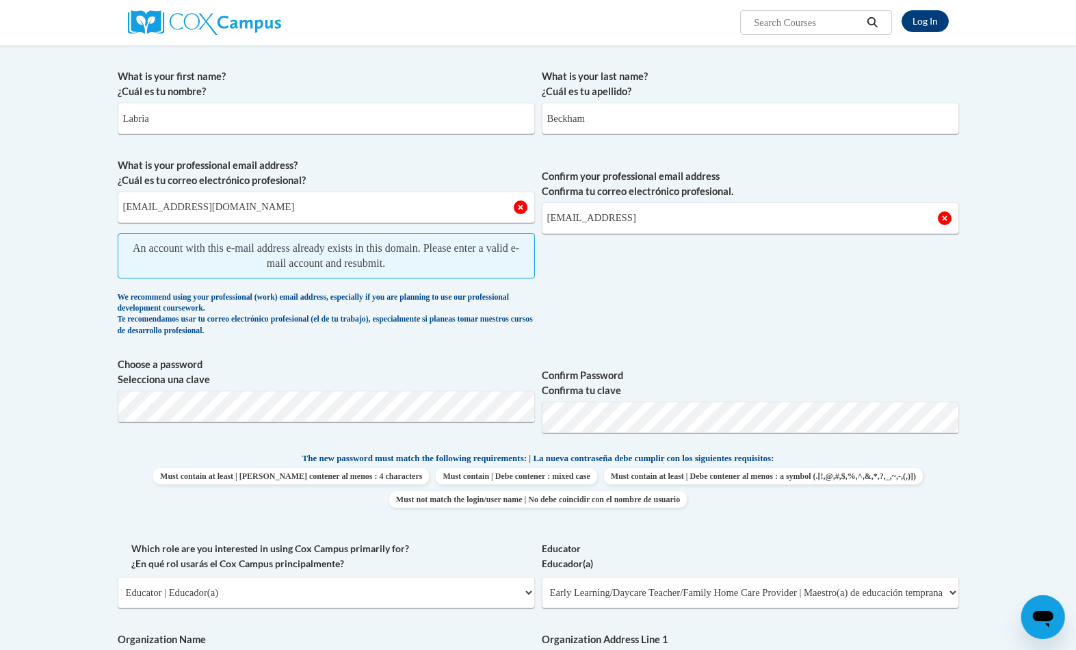
scroll to position [248, 47]
